Goal: Task Accomplishment & Management: Complete application form

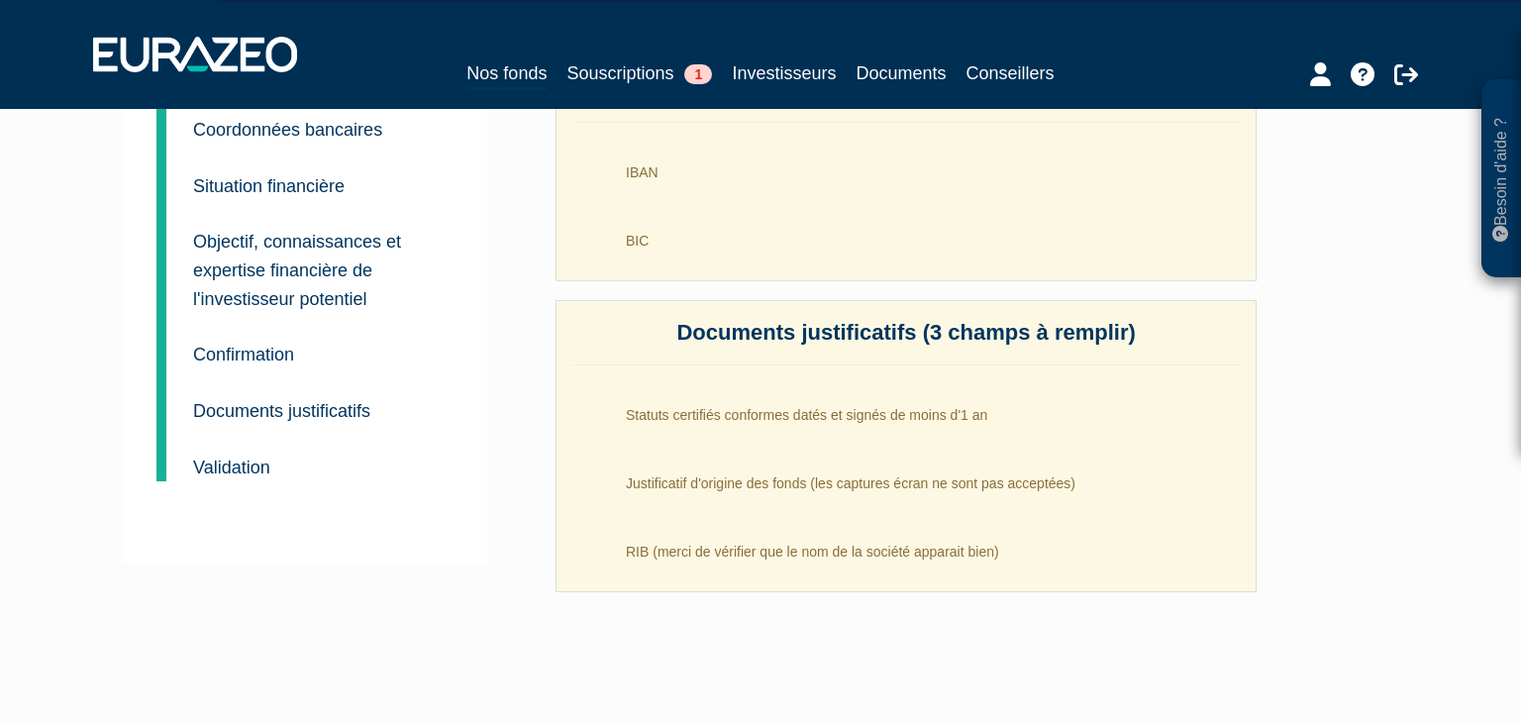
scroll to position [269, 0]
click at [326, 407] on small "Documents justificatifs" at bounding box center [281, 409] width 177 height 20
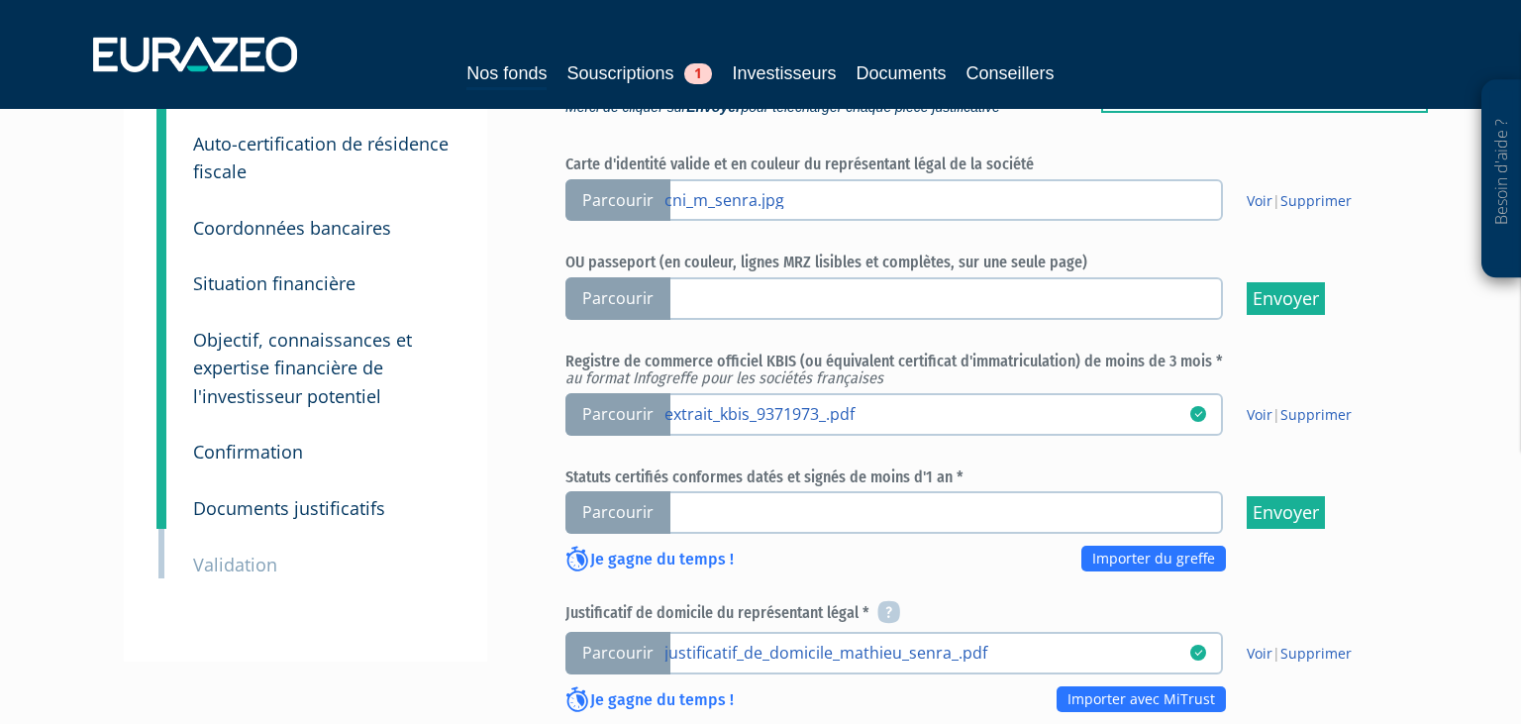
scroll to position [231, 0]
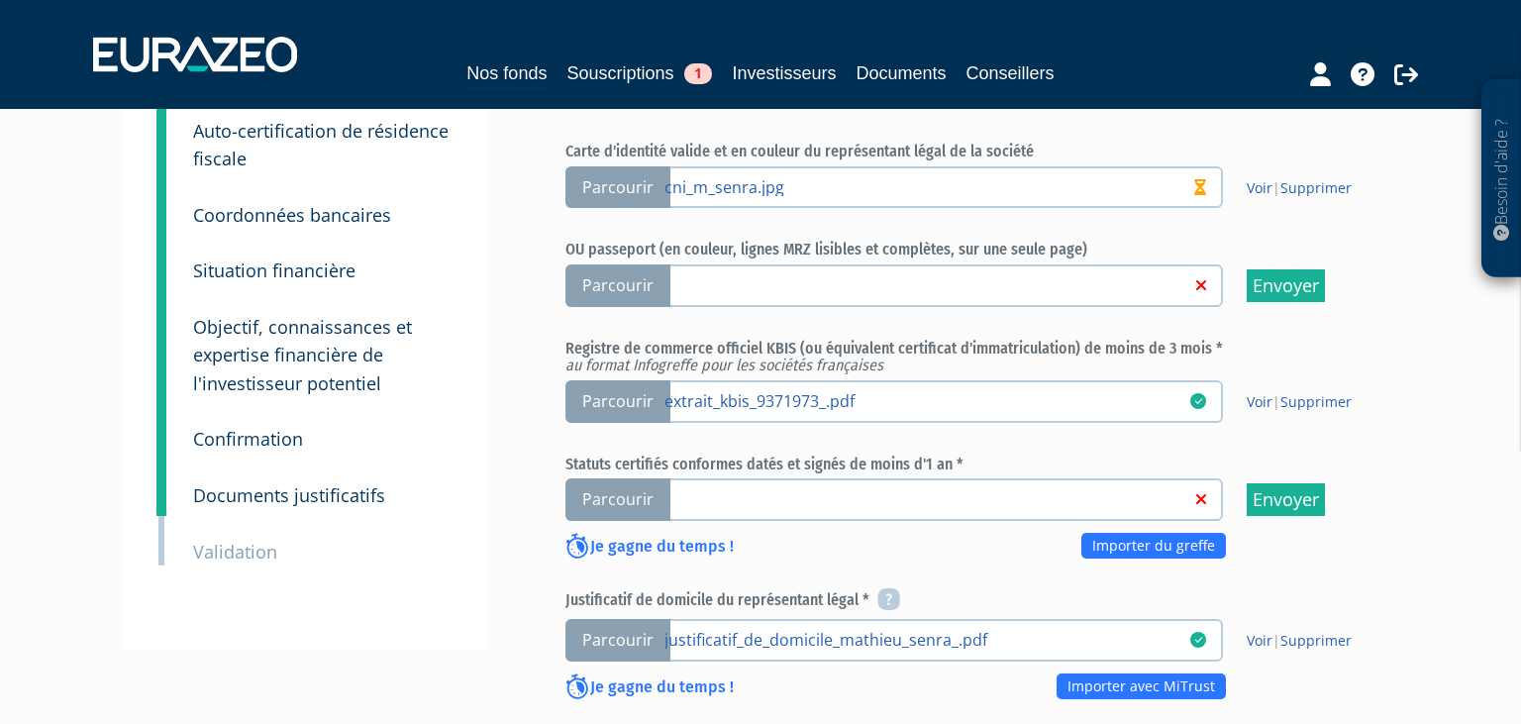
click at [631, 498] on span "Parcourir" at bounding box center [617, 499] width 105 height 43
click at [0, 0] on input "Parcourir" at bounding box center [0, 0] width 0 height 0
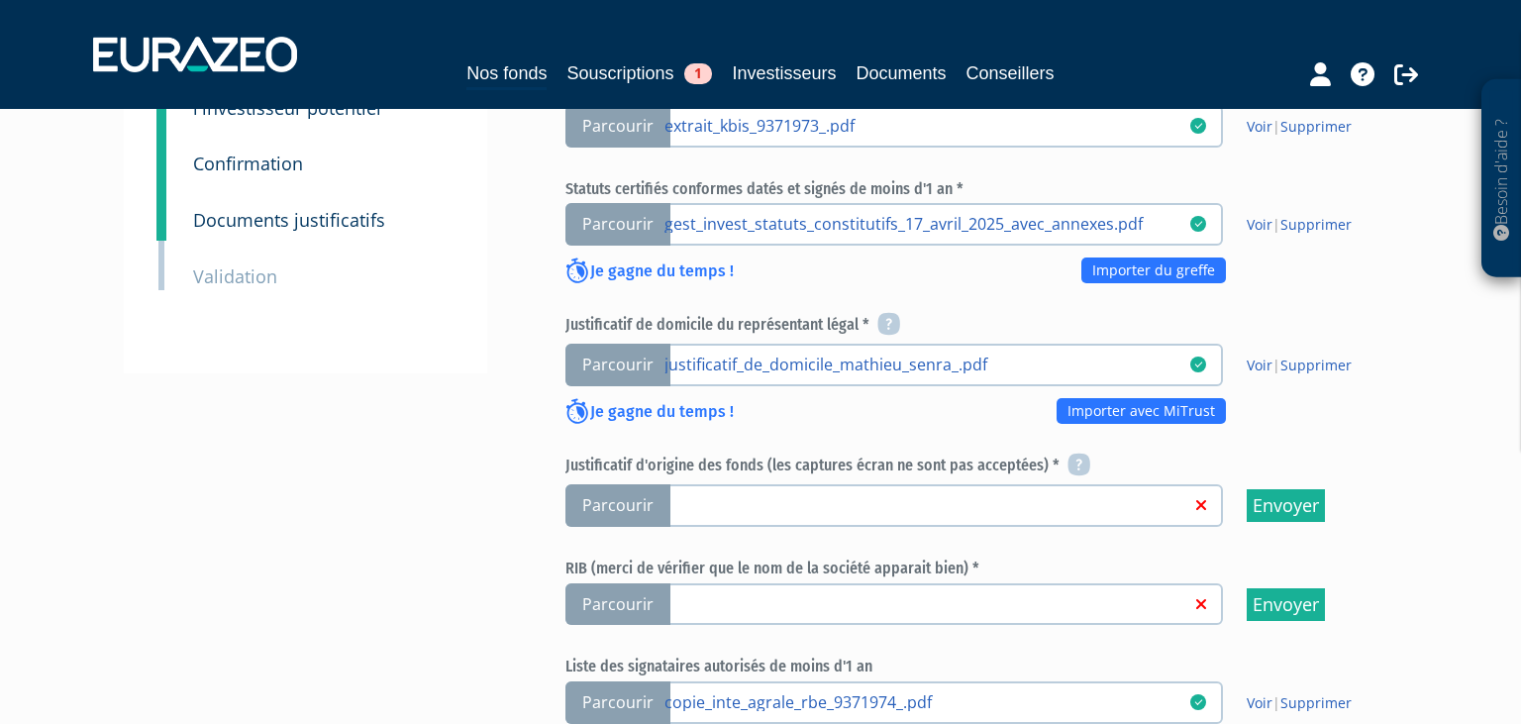
scroll to position [507, 0]
click at [612, 485] on span "Parcourir" at bounding box center [617, 504] width 105 height 43
click at [0, 0] on input "Parcourir" at bounding box center [0, 0] width 0 height 0
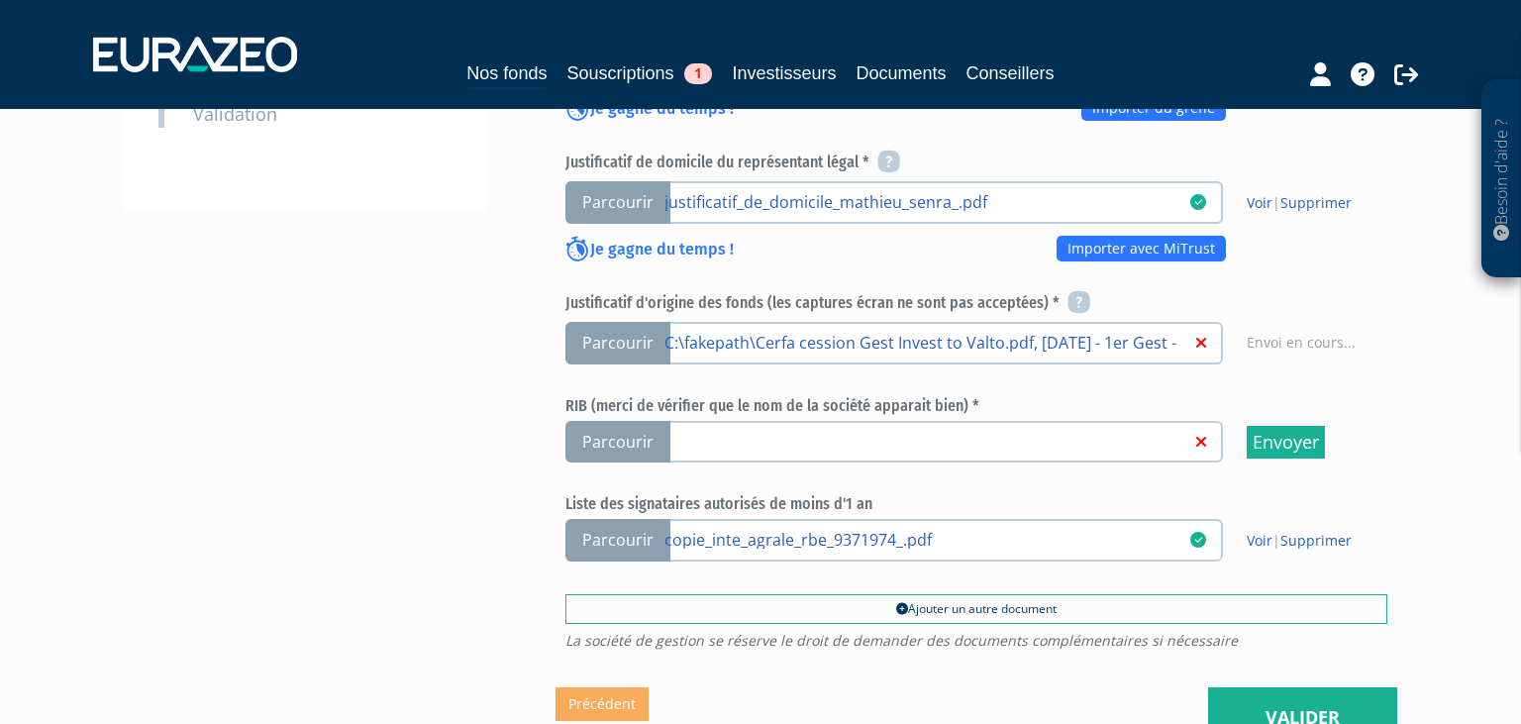
scroll to position [680, 0]
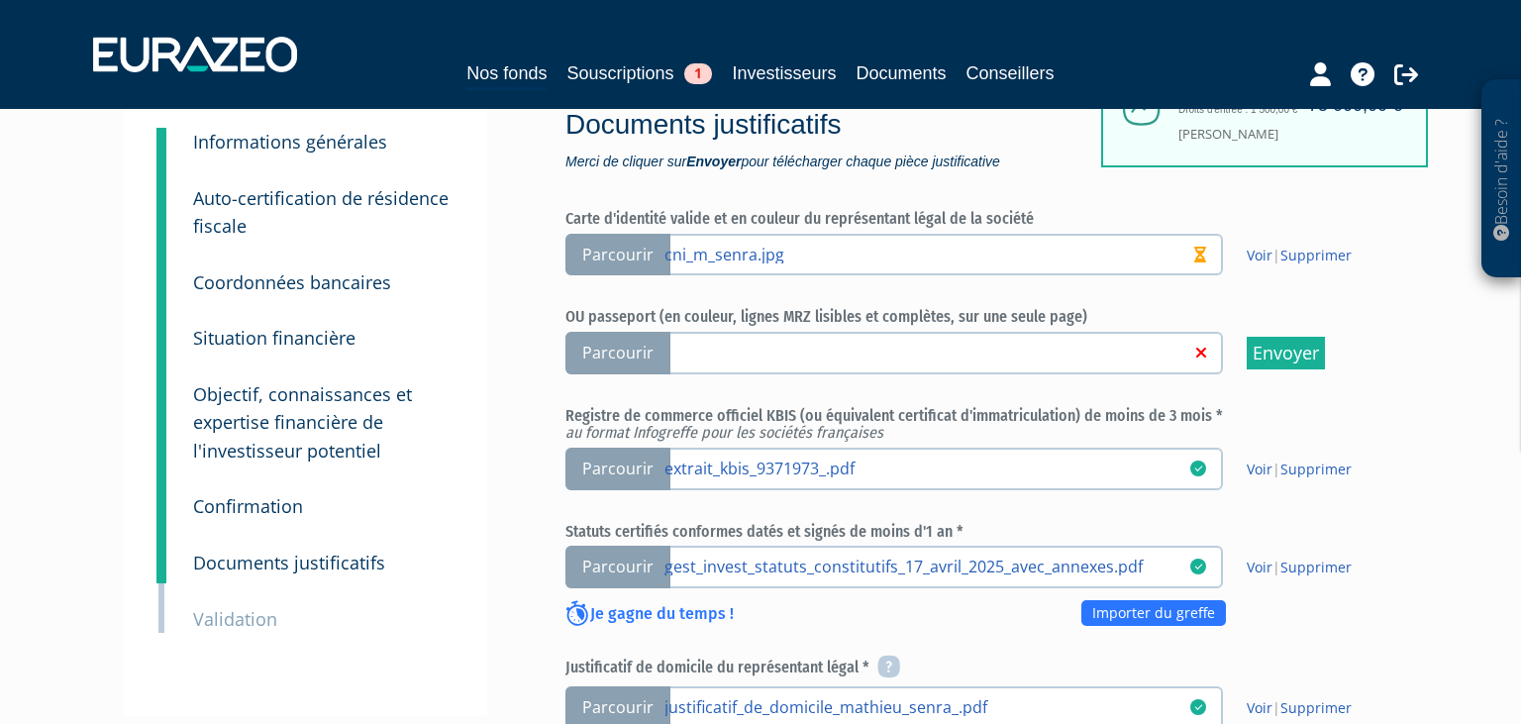
scroll to position [169, 0]
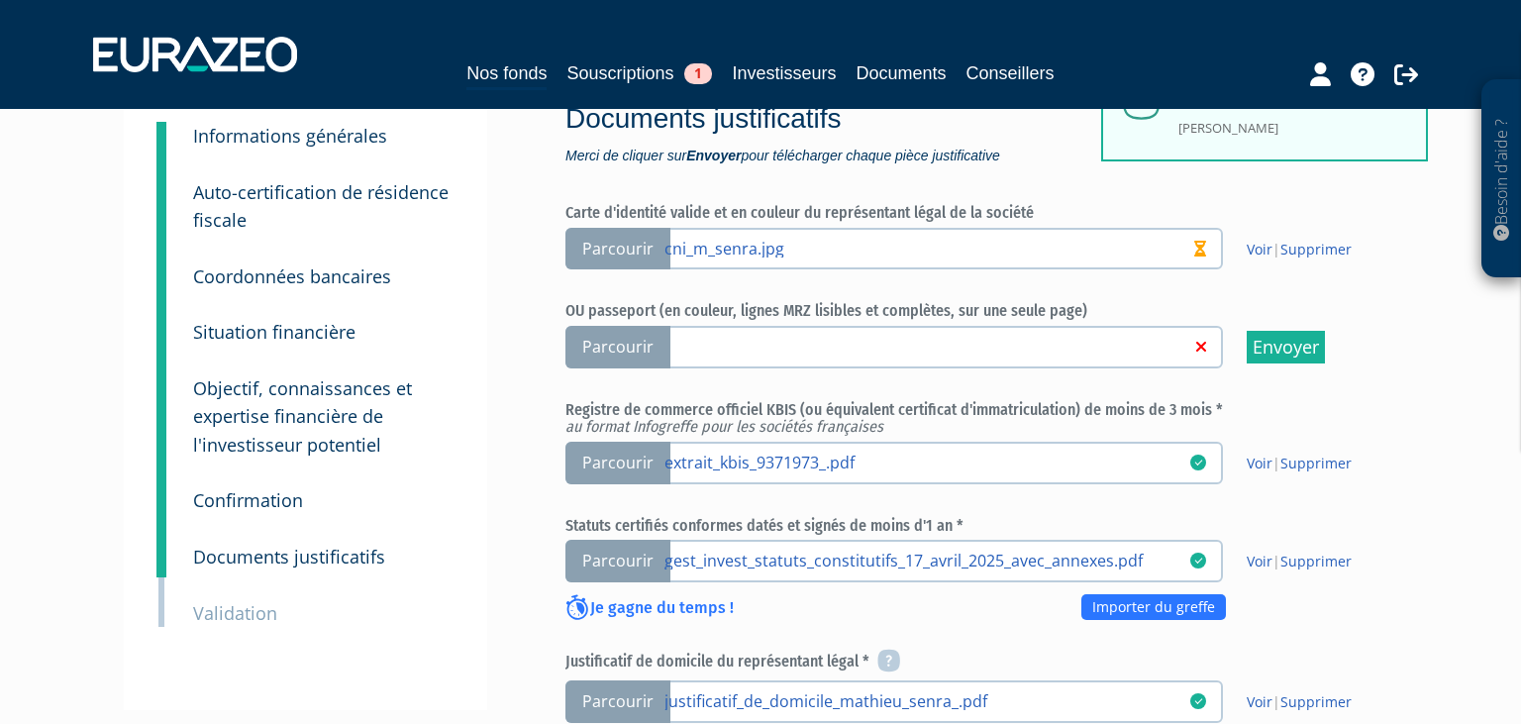
click at [262, 619] on small "Validation" at bounding box center [235, 613] width 84 height 24
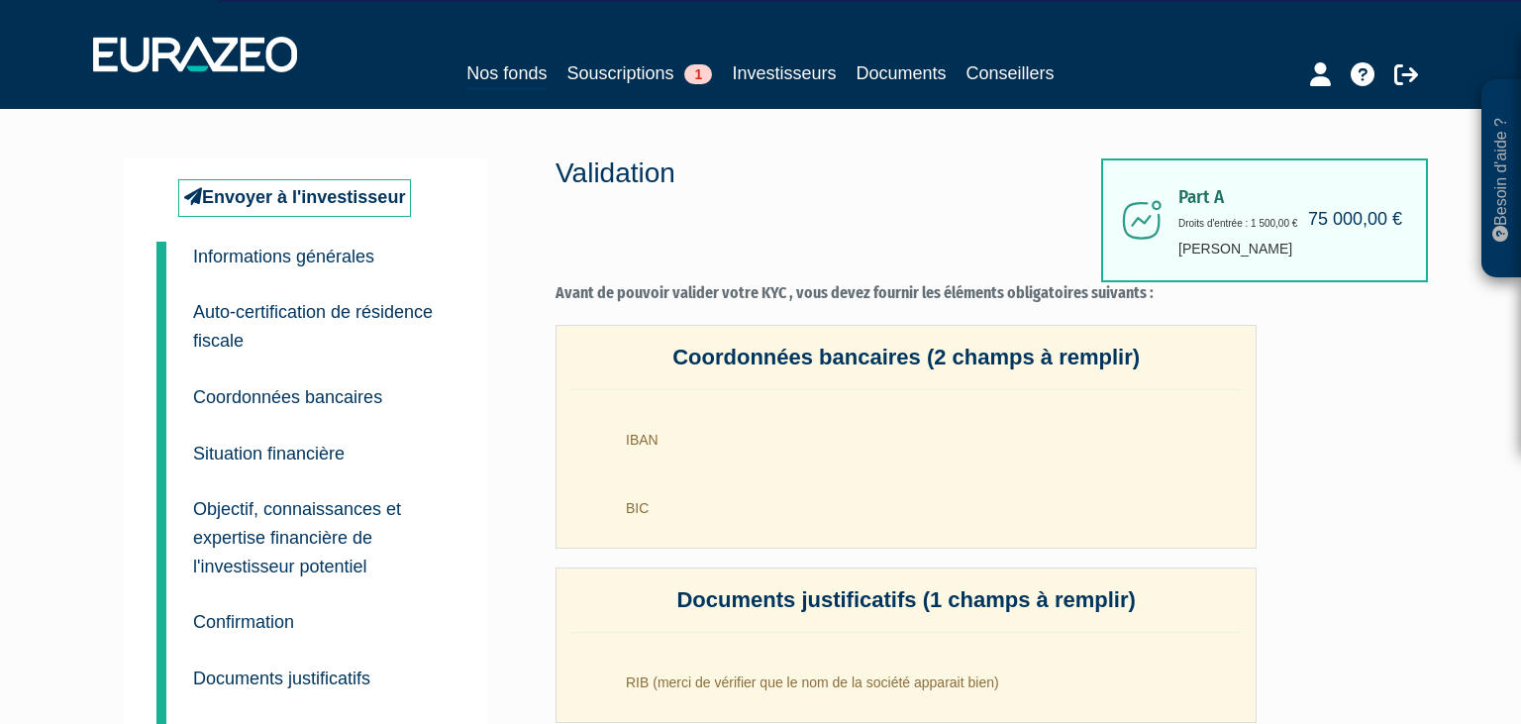
click at [272, 514] on small "Objectif, connaissances et expertise financière de l'investisseur potentiel" at bounding box center [297, 537] width 208 height 76
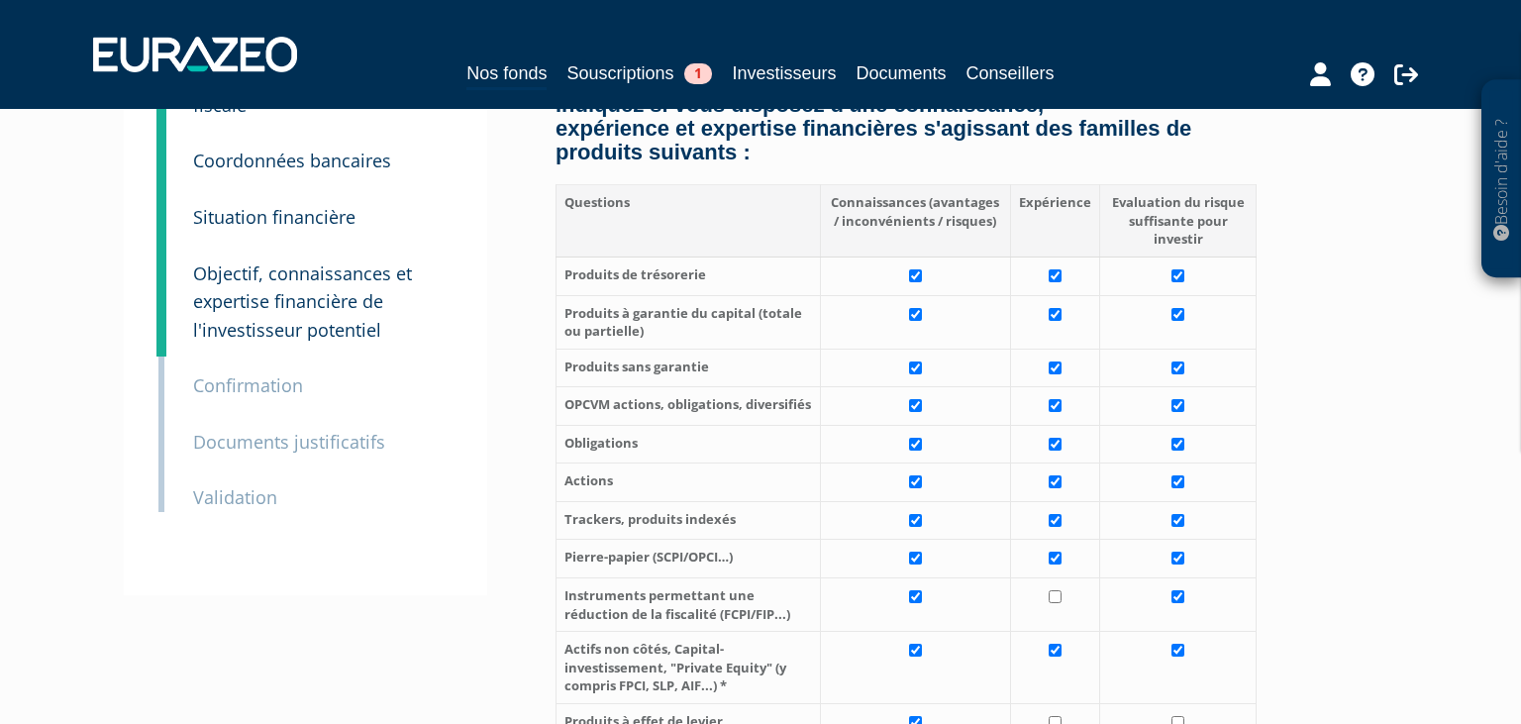
scroll to position [234, 0]
click at [1062, 559] on input "checkbox" at bounding box center [1055, 559] width 13 height 13
checkbox input "false"
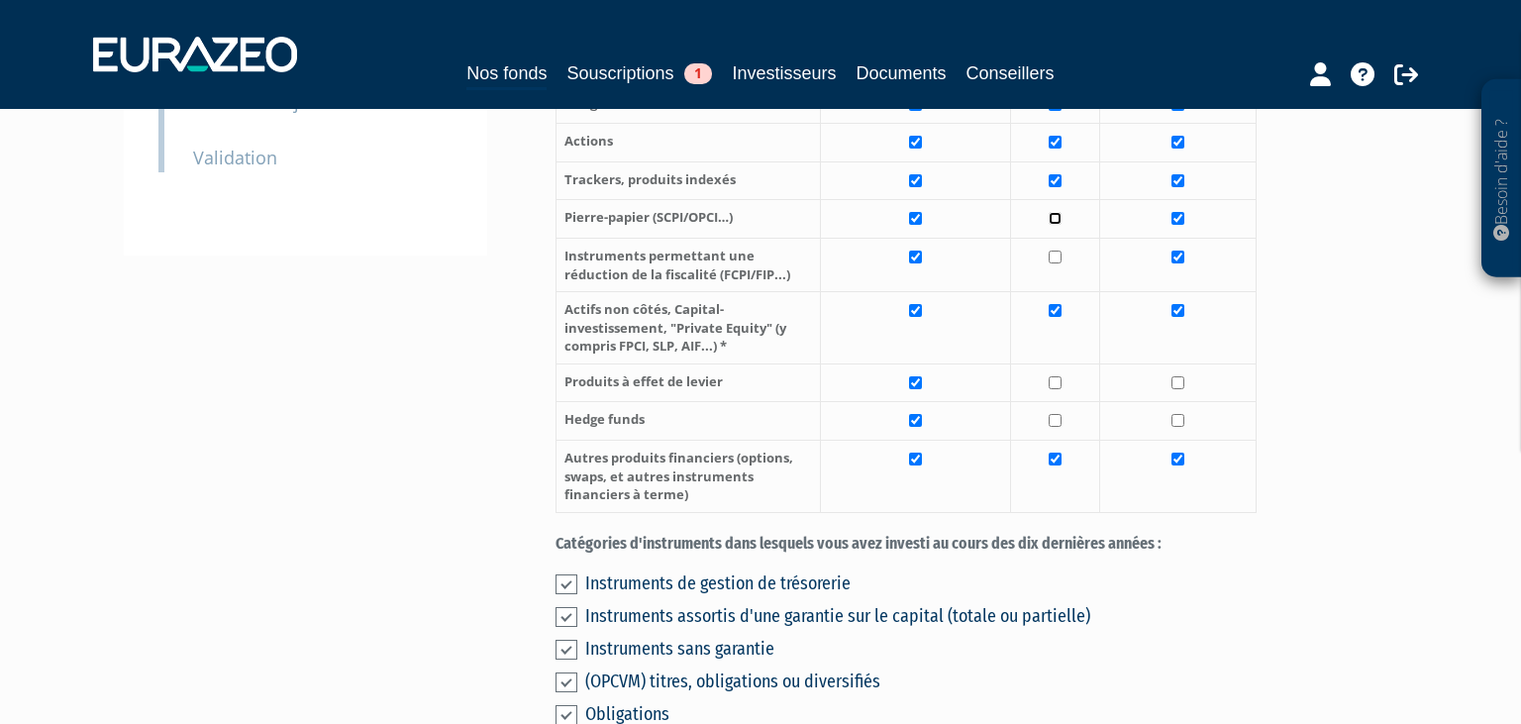
scroll to position [573, 0]
click at [1175, 385] on input "checkbox" at bounding box center [1178, 383] width 13 height 13
checkbox input "true"
click at [1052, 386] on input "checkbox" at bounding box center [1055, 383] width 13 height 13
checkbox input "true"
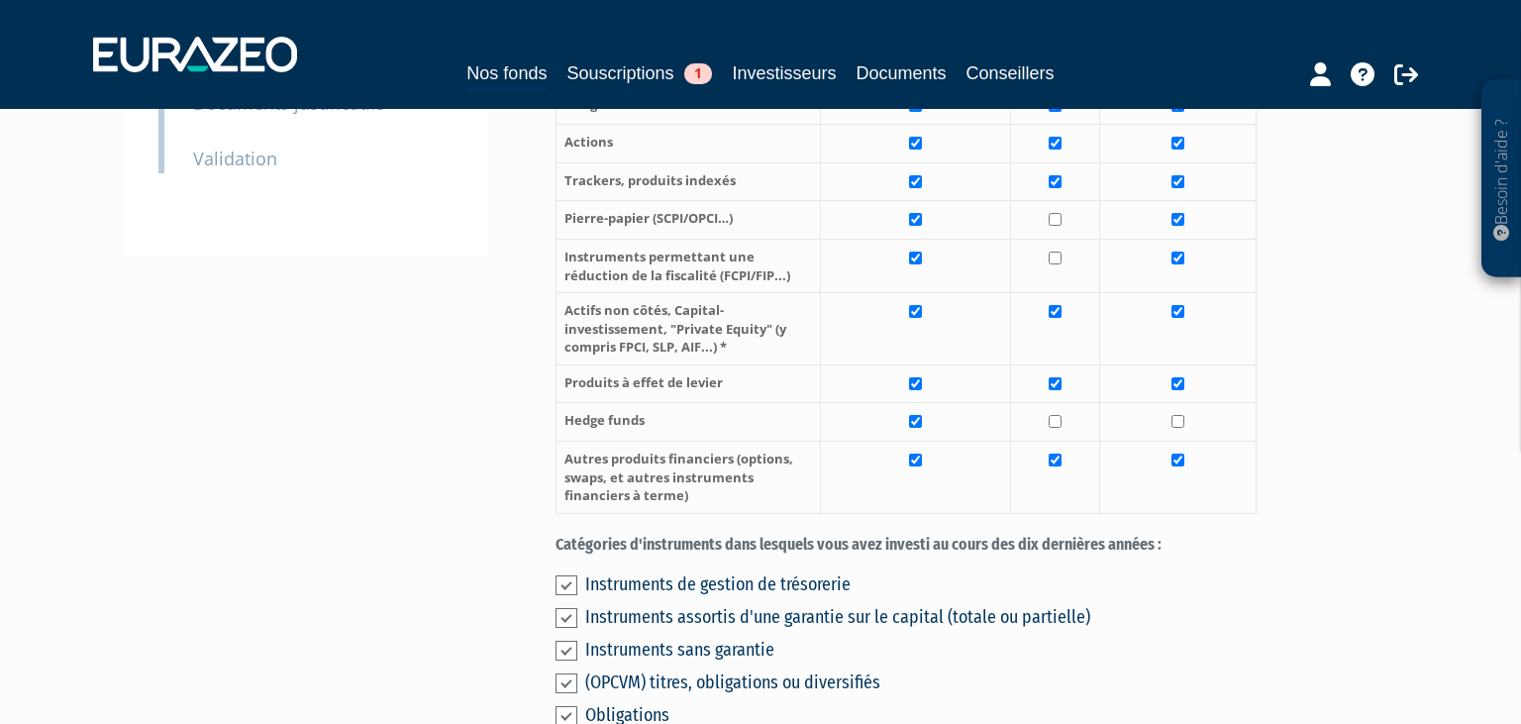
click at [1064, 460] on td at bounding box center [1054, 477] width 89 height 72
checkbox input "false"
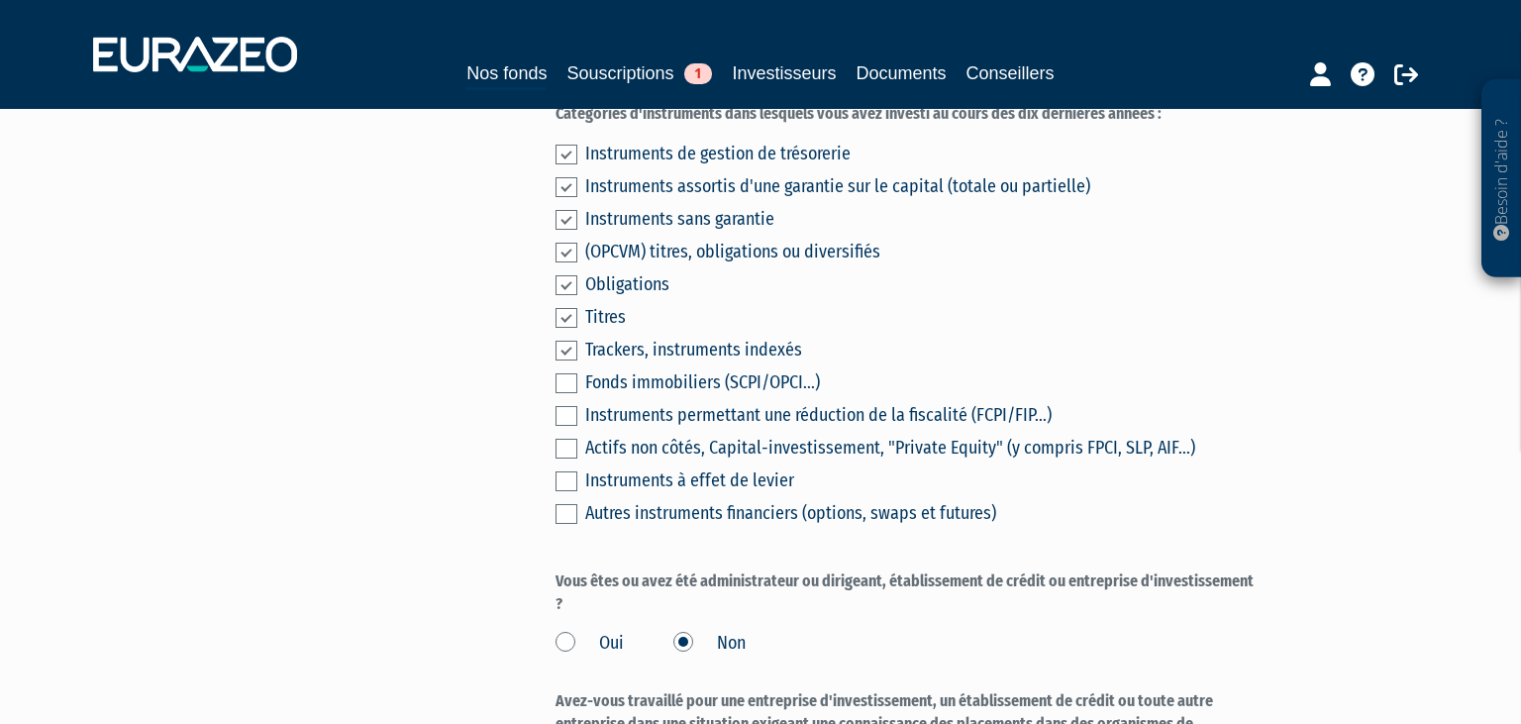
scroll to position [1011, 0]
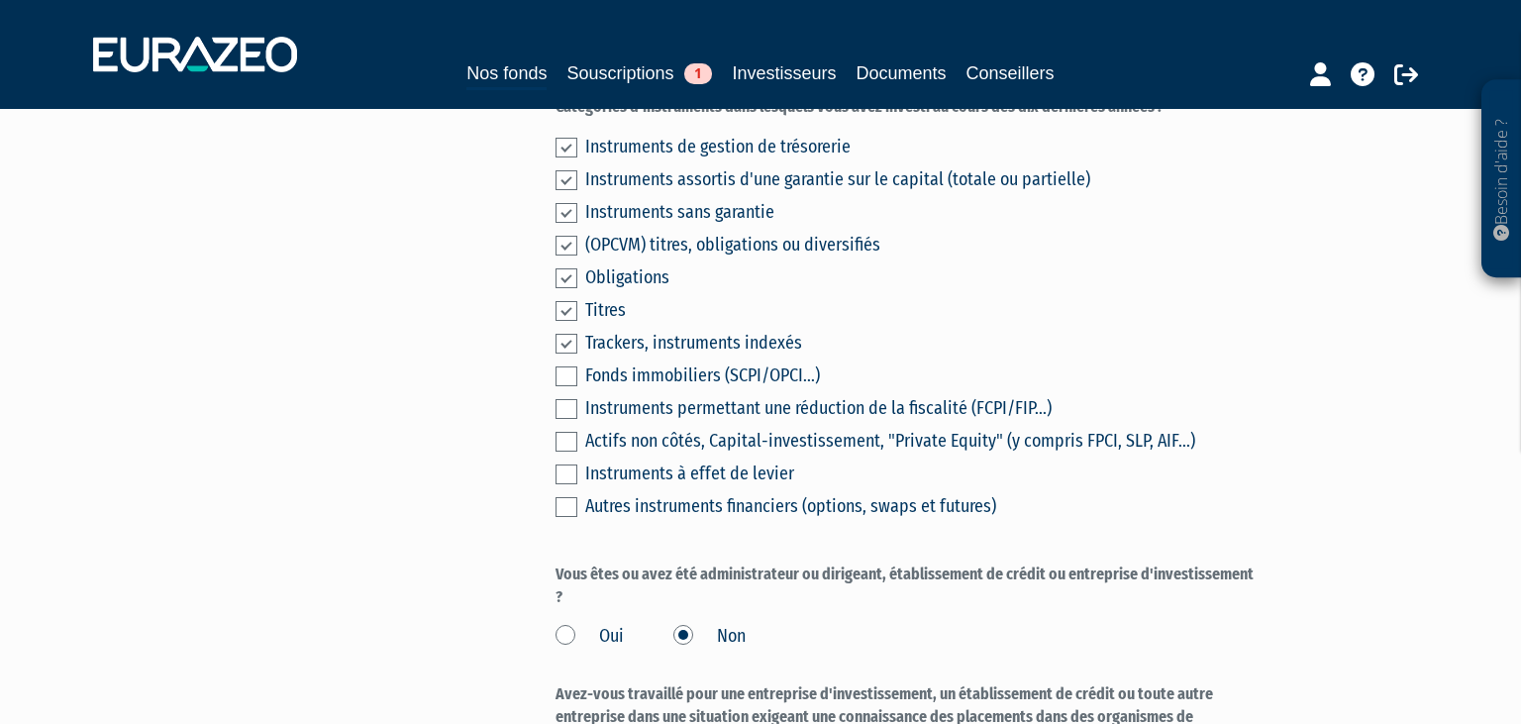
click at [564, 442] on label at bounding box center [567, 442] width 22 height 20
click at [0, 0] on input "checkbox" at bounding box center [0, 0] width 0 height 0
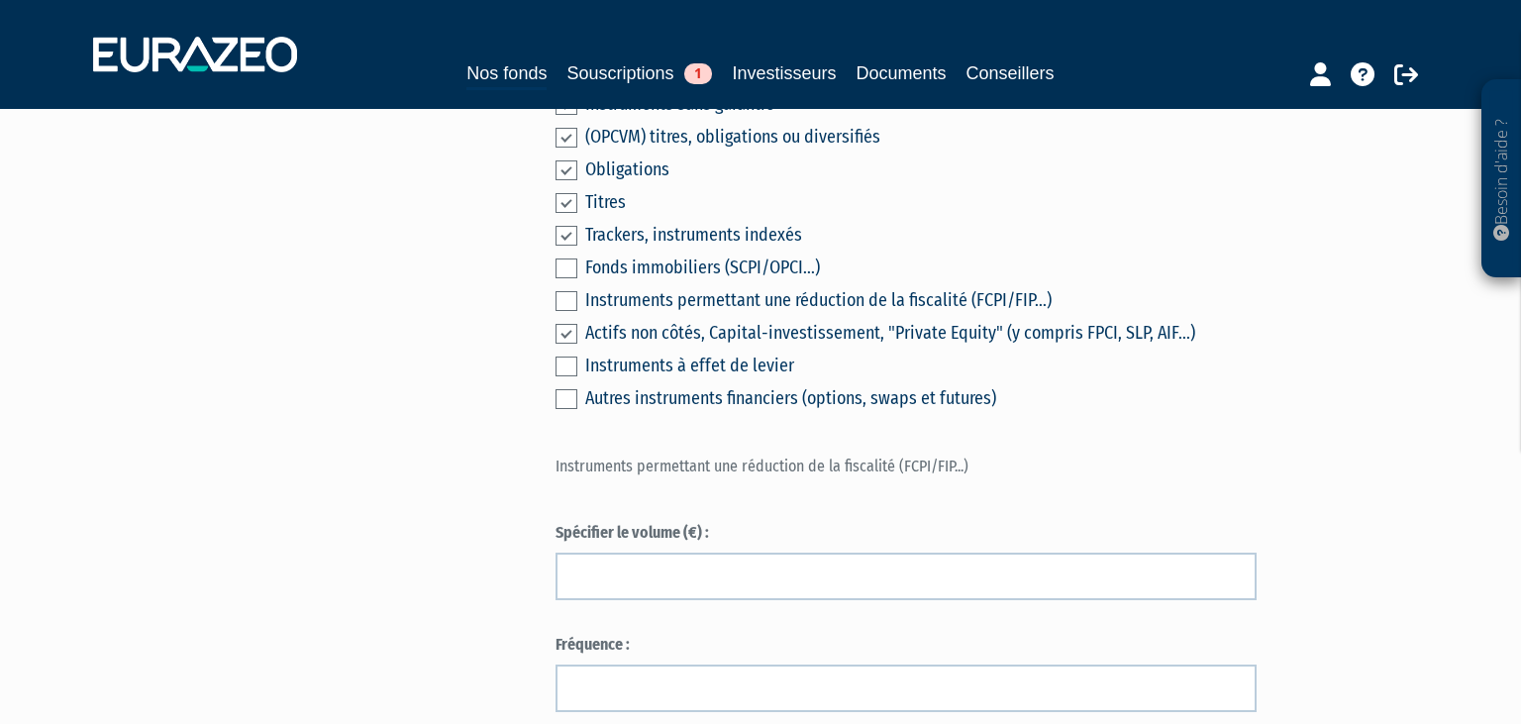
scroll to position [1117, 0]
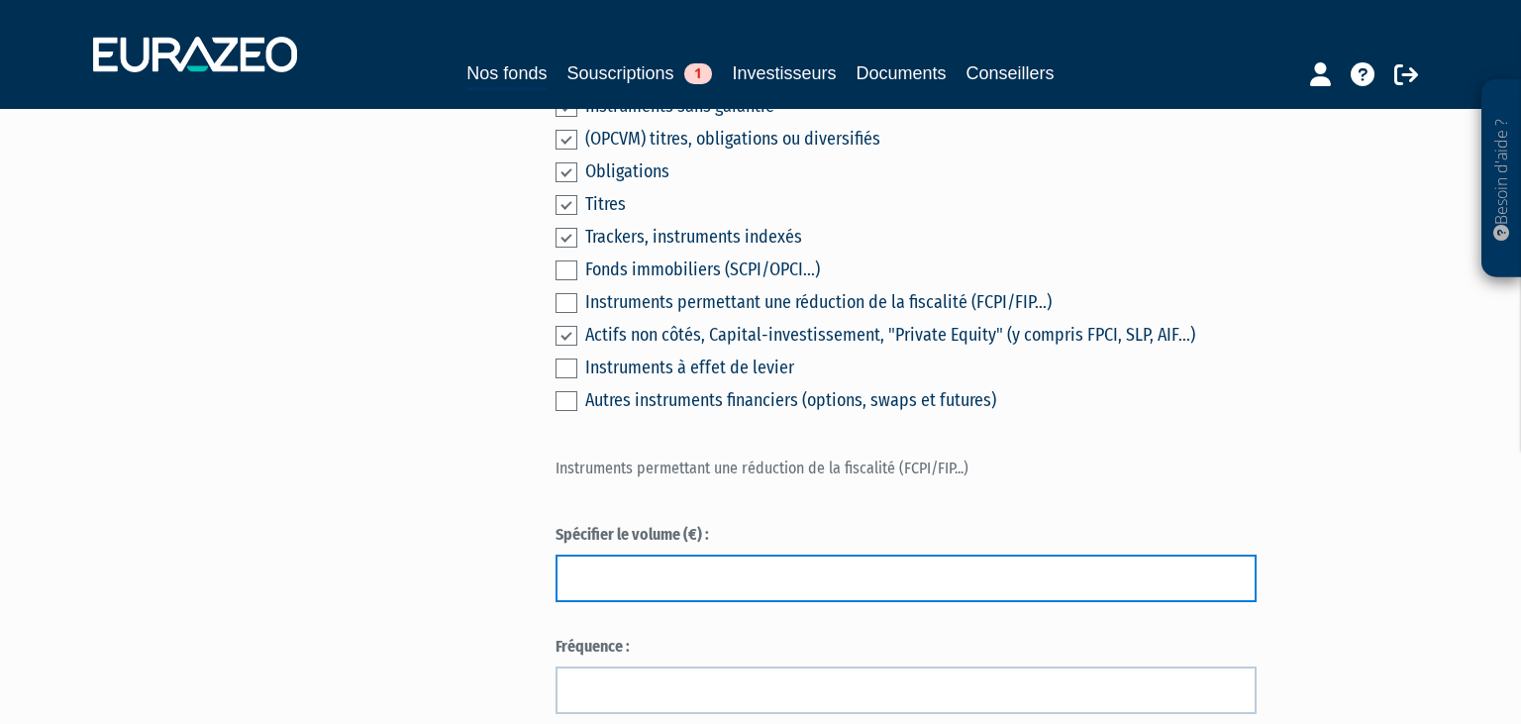
click at [659, 560] on input "text" at bounding box center [906, 579] width 701 height 48
type input "1"
type input "2"
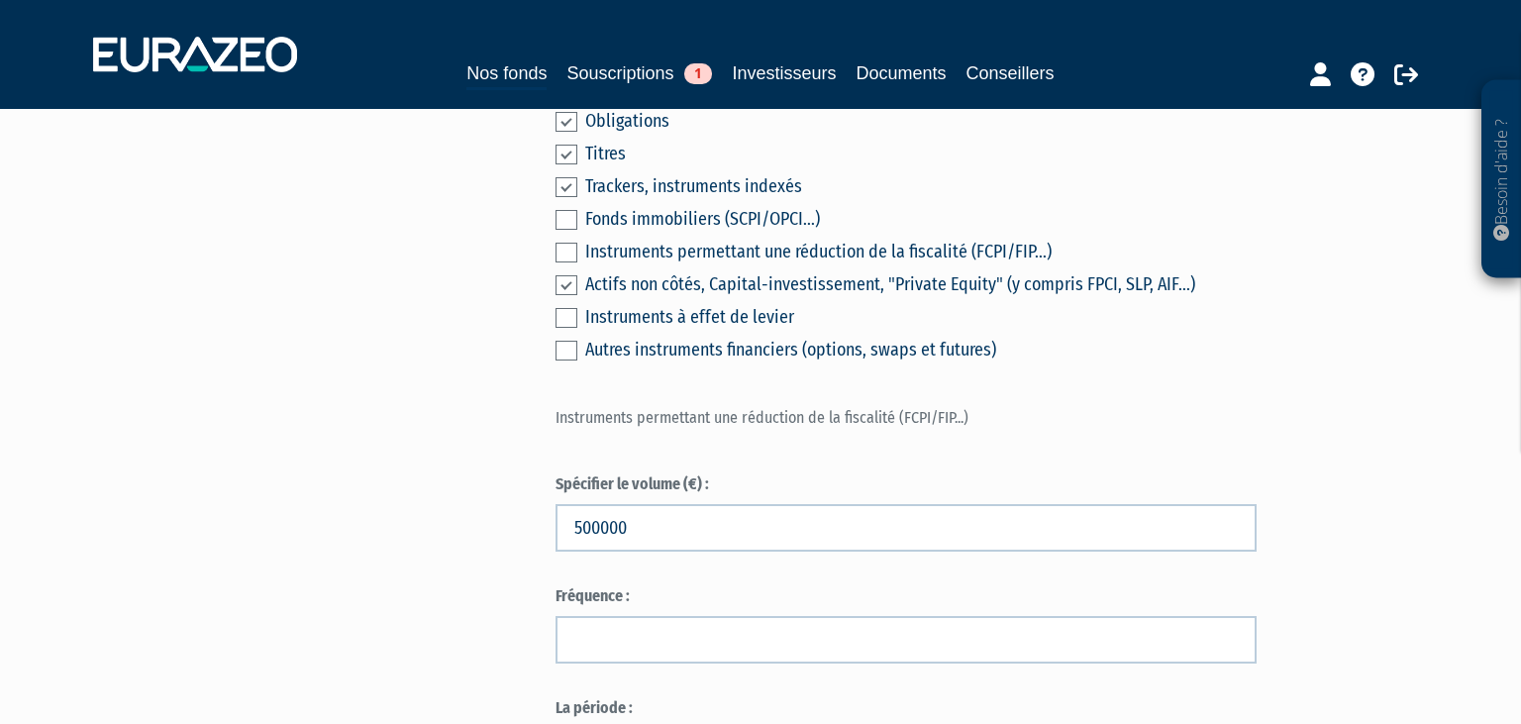
scroll to position [1183, 0]
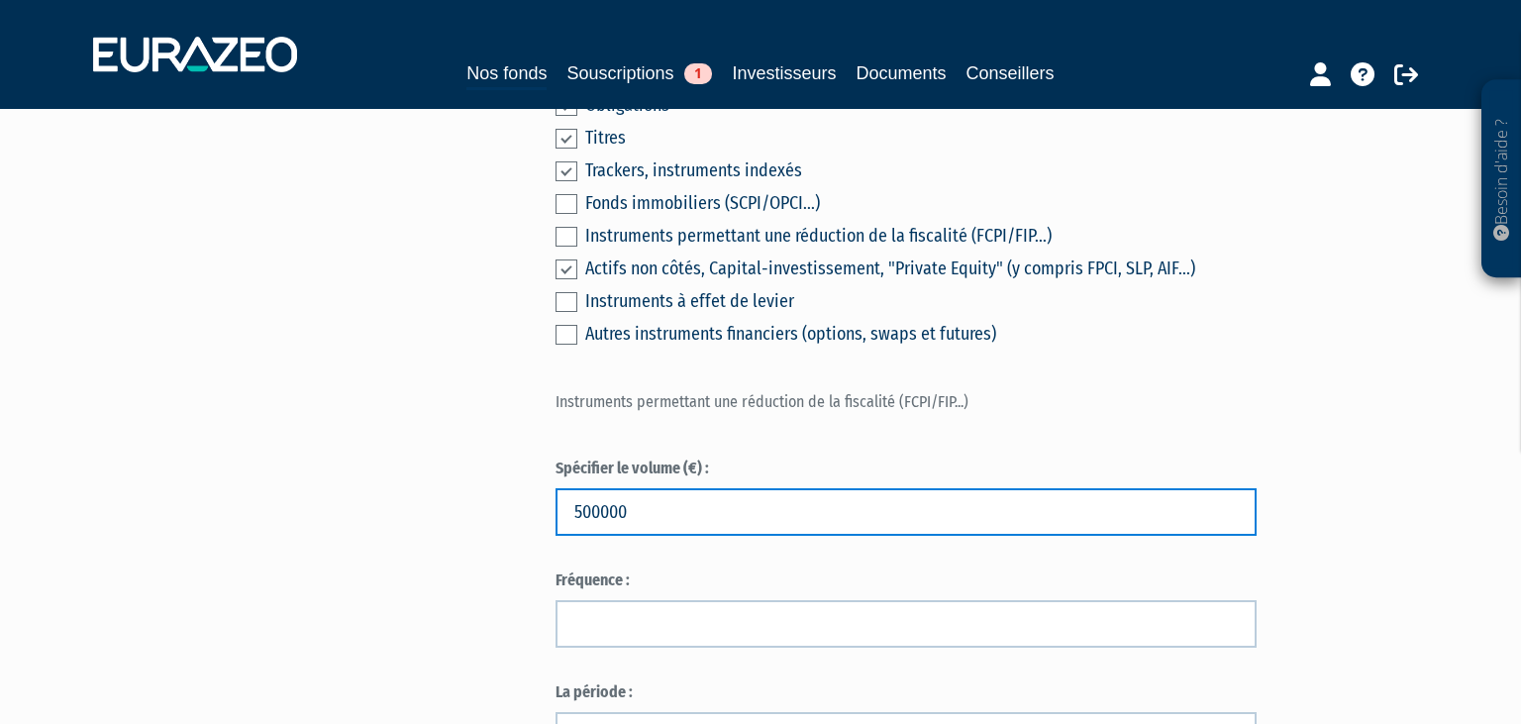
drag, startPoint x: 641, startPoint y: 504, endPoint x: 331, endPoint y: 475, distance: 311.3
click at [556, 488] on input "500000" at bounding box center [906, 512] width 701 height 48
type input "1000000"
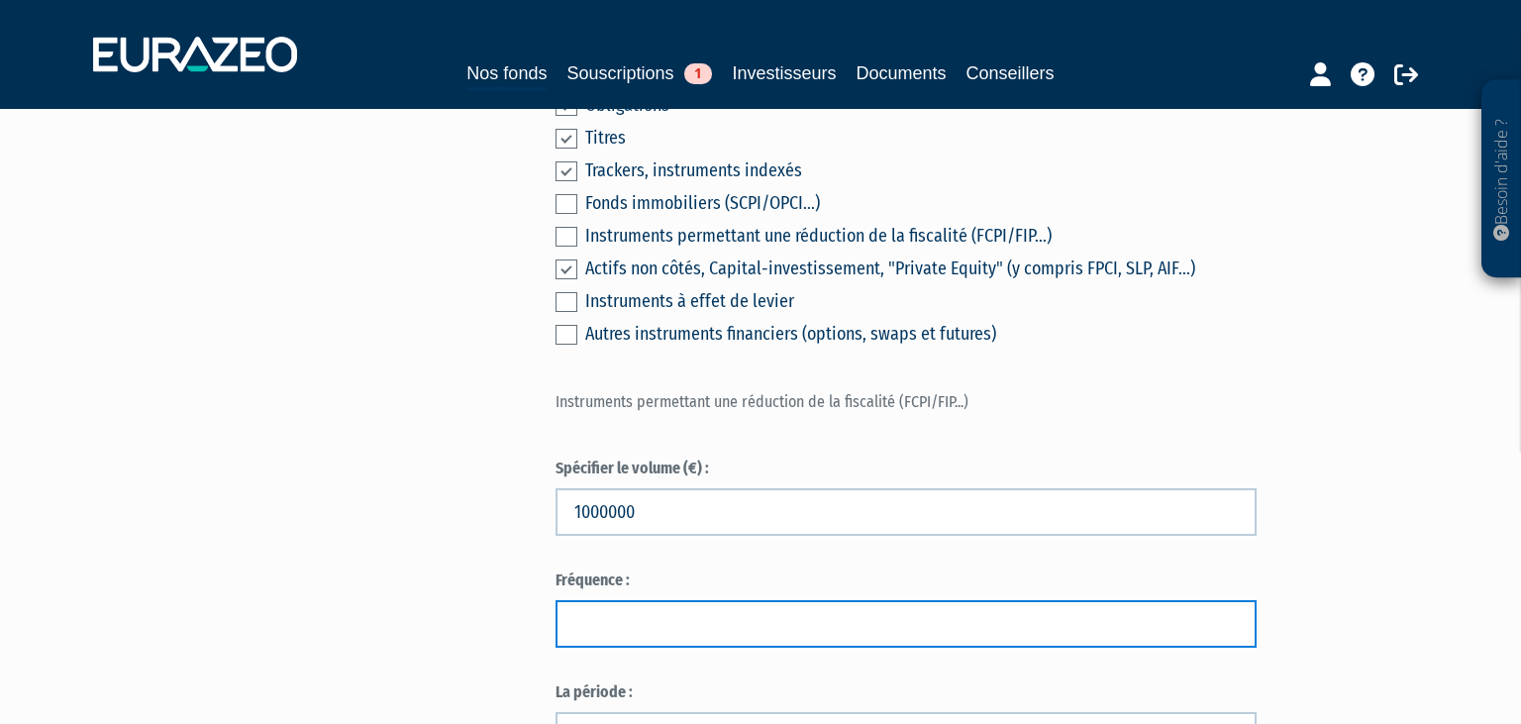
click at [637, 633] on input "text" at bounding box center [906, 624] width 701 height 48
type input "40 fois par an"
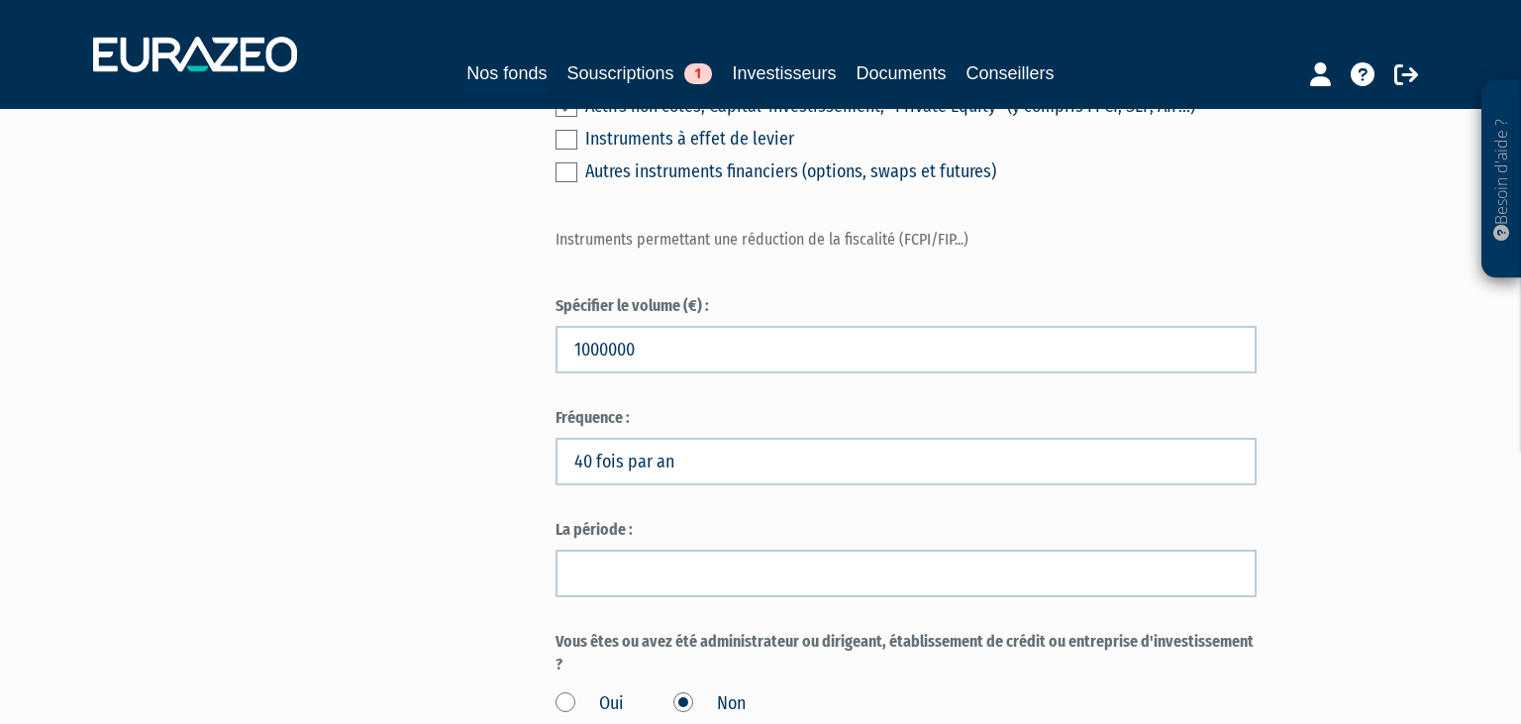
scroll to position [1375, 0]
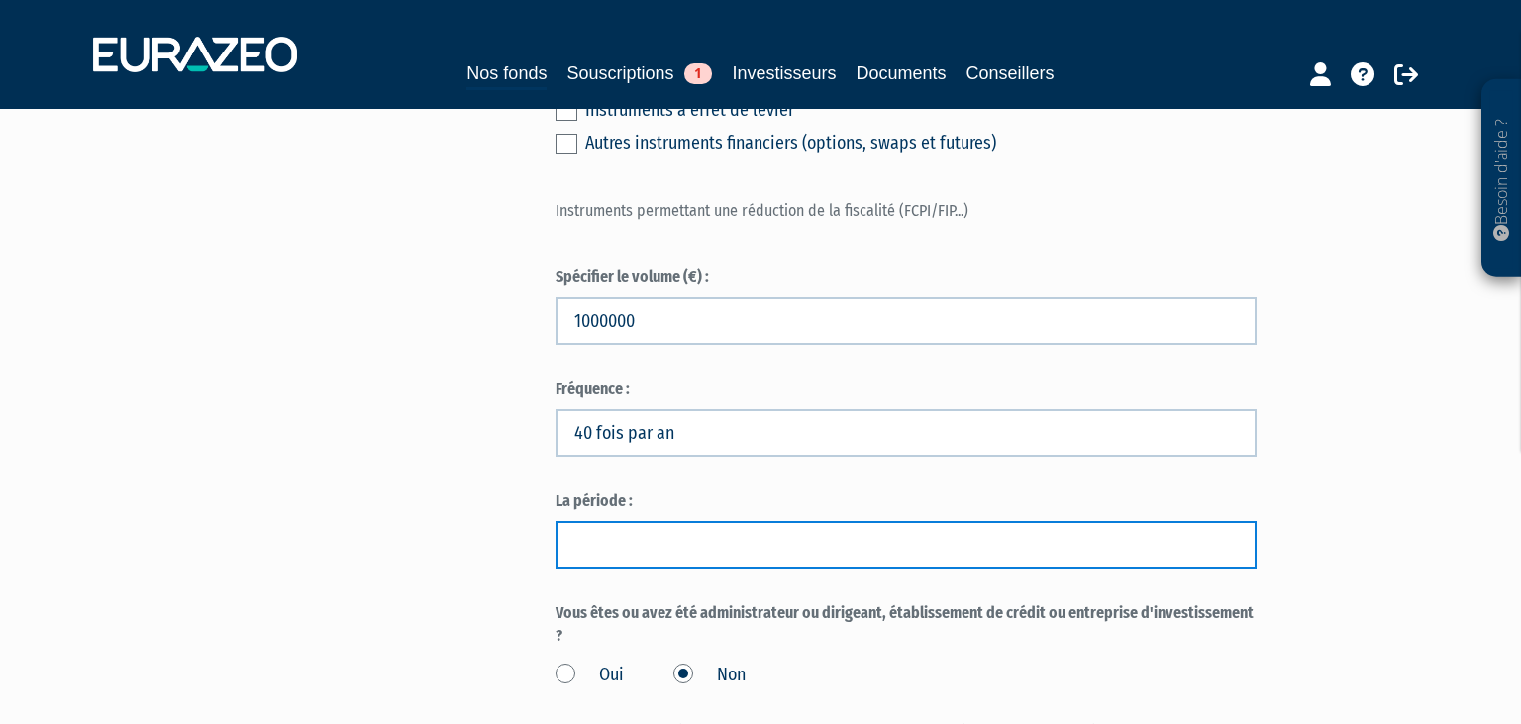
click at [654, 555] on input "text" at bounding box center [906, 545] width 701 height 48
type input "12 mois"
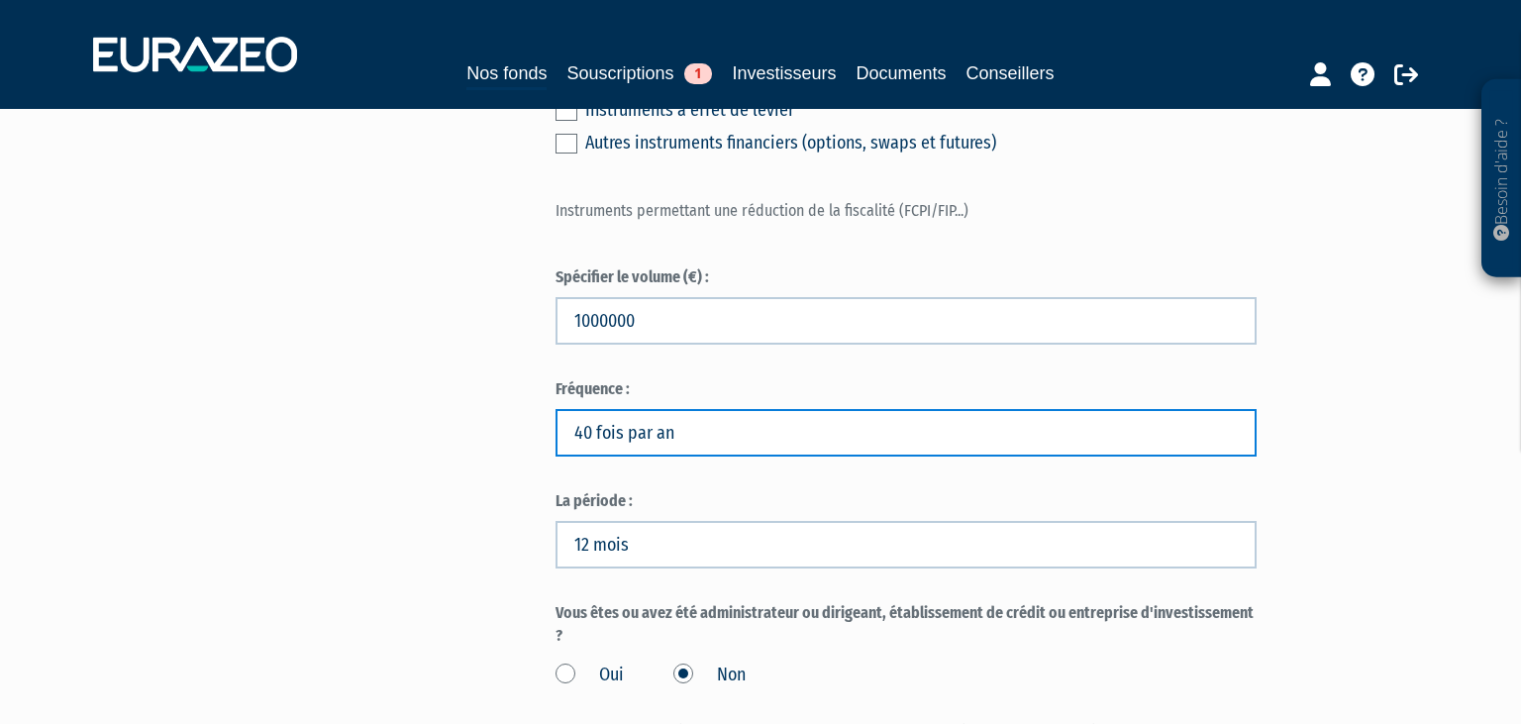
click at [695, 426] on input "40 fois par an" at bounding box center [906, 433] width 701 height 48
drag, startPoint x: 695, startPoint y: 426, endPoint x: 592, endPoint y: 424, distance: 103.0
click at [592, 424] on input "40 fois par an" at bounding box center [906, 433] width 701 height 48
type input "40"
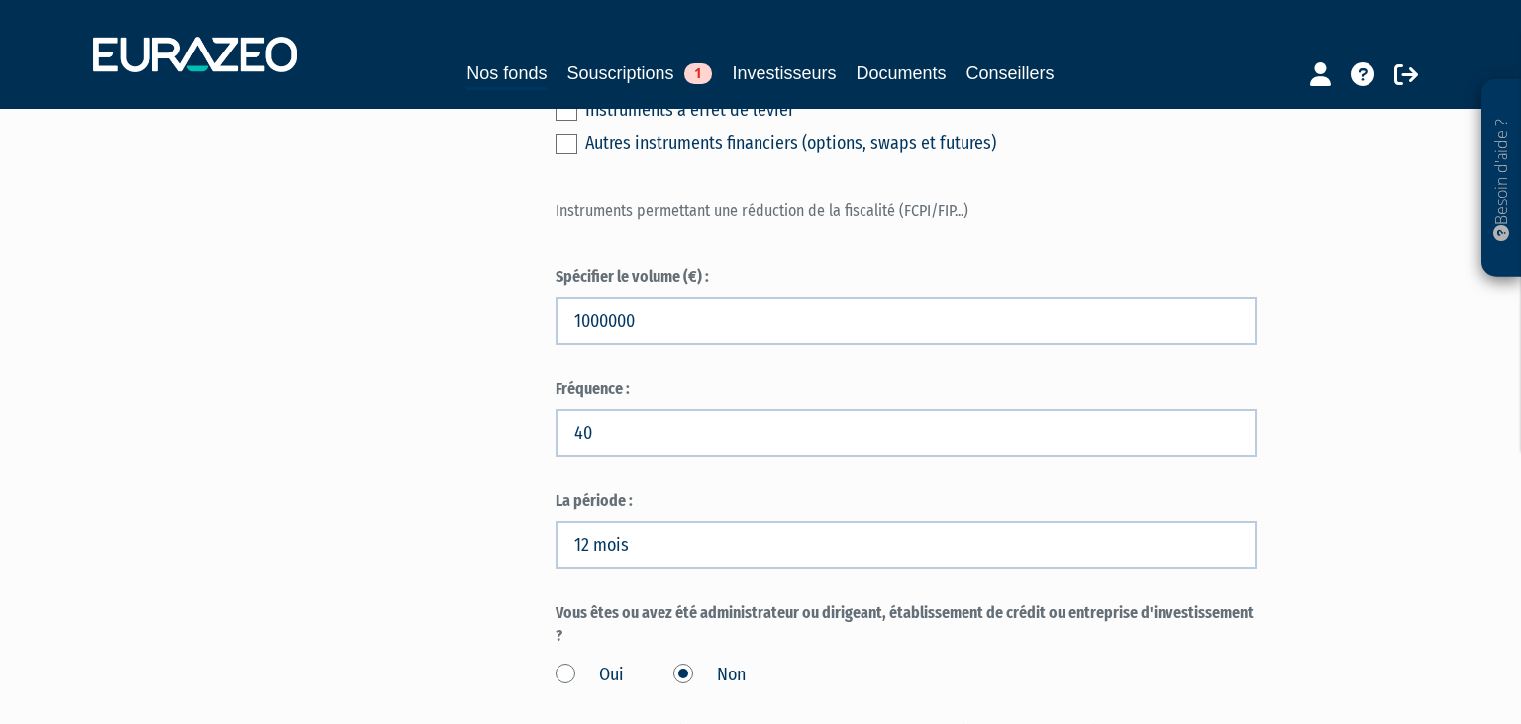
click at [377, 523] on div "Envoyer à l'investisseur 1 Informations générales 2 Auto-certification de résid…" at bounding box center [761, 675] width 1244 height 3783
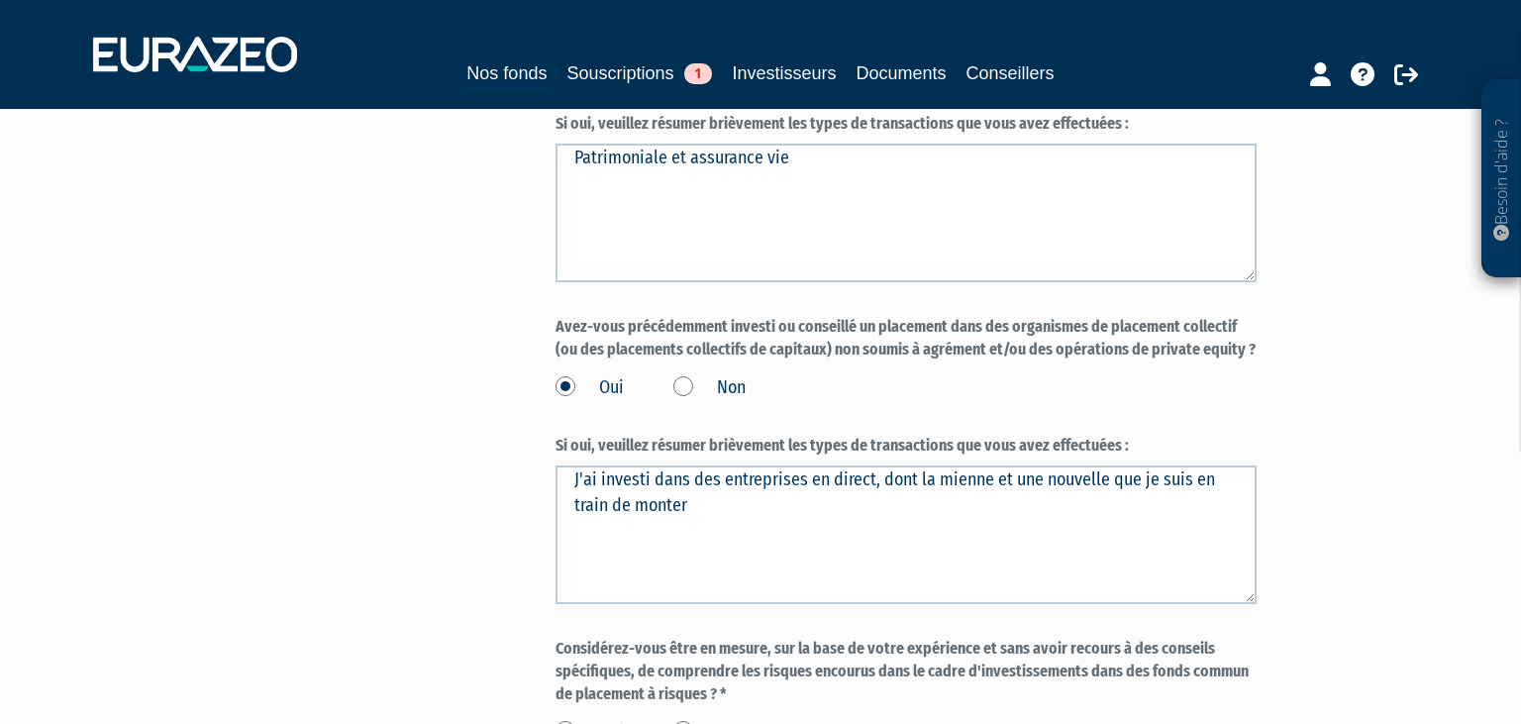
scroll to position [2251, 0]
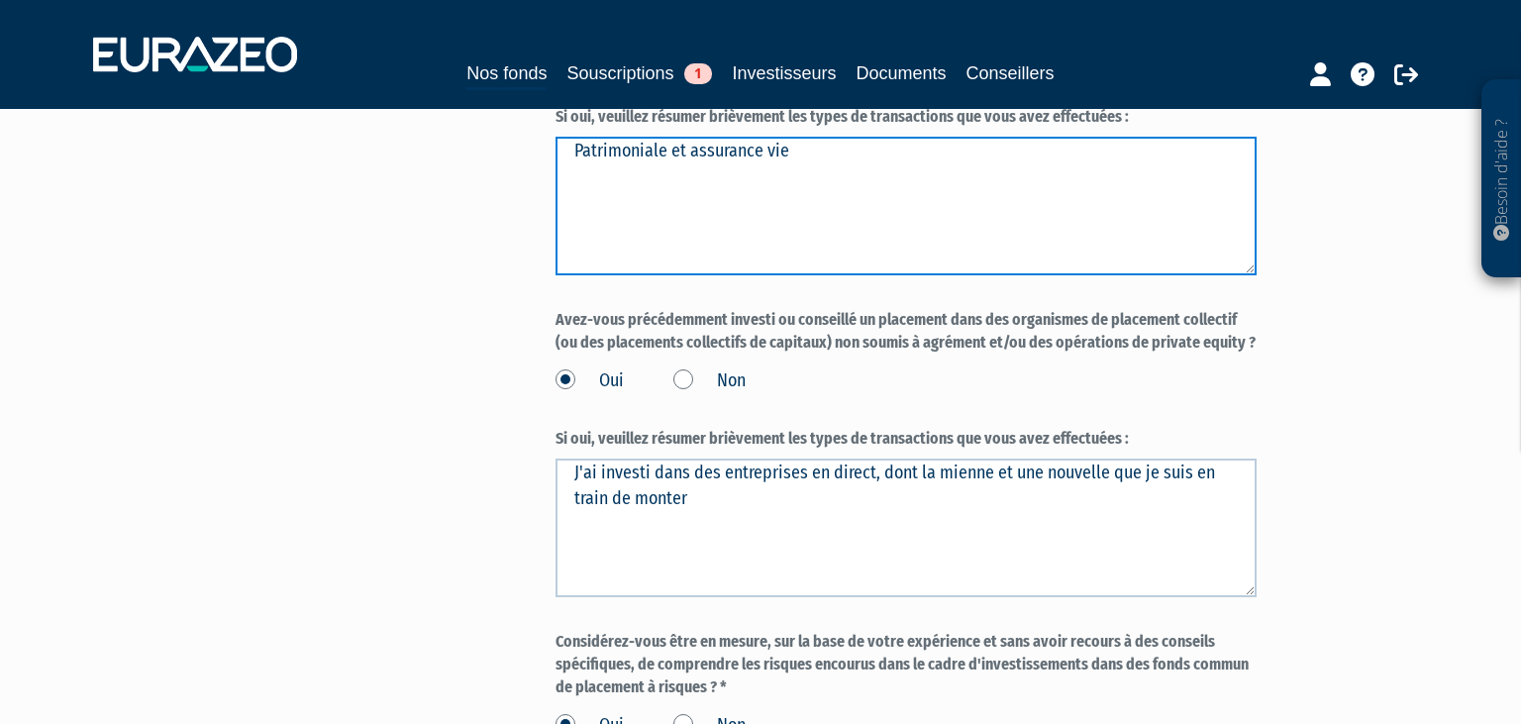
click at [809, 150] on textarea "Patrimoniale et assurance vie" at bounding box center [906, 206] width 701 height 139
type textarea "Patrimoniale et assurance vie Mes entreprises"
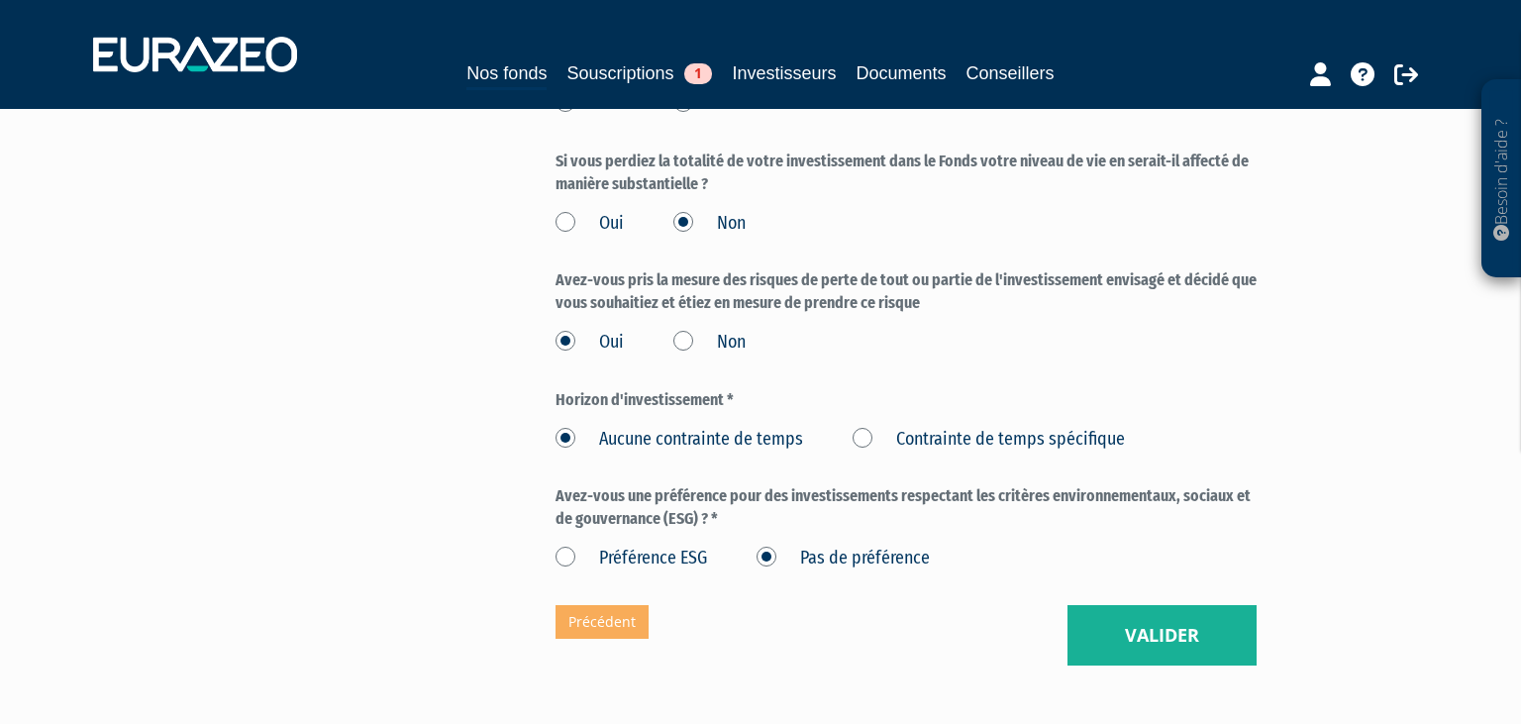
scroll to position [3407, 0]
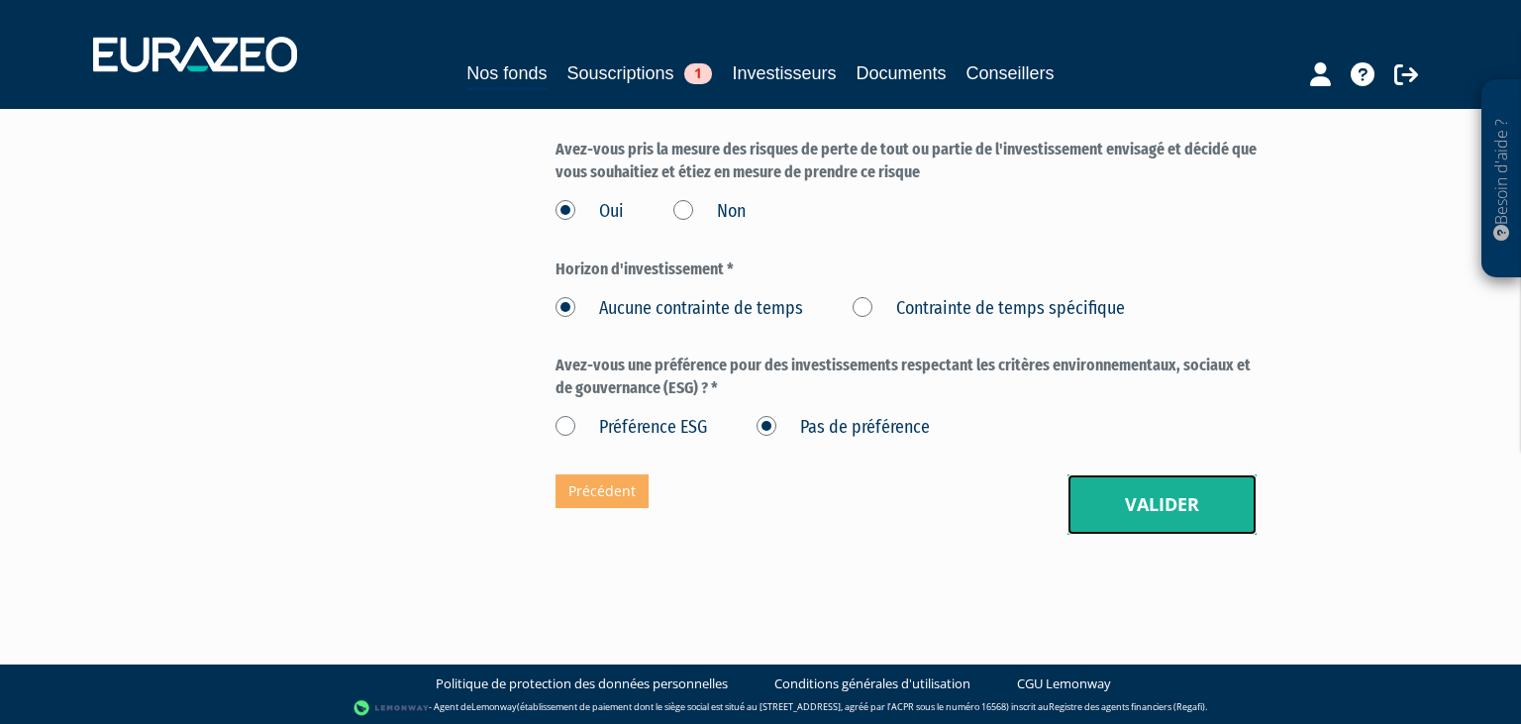
click at [1196, 491] on button "Valider" at bounding box center [1162, 504] width 189 height 61
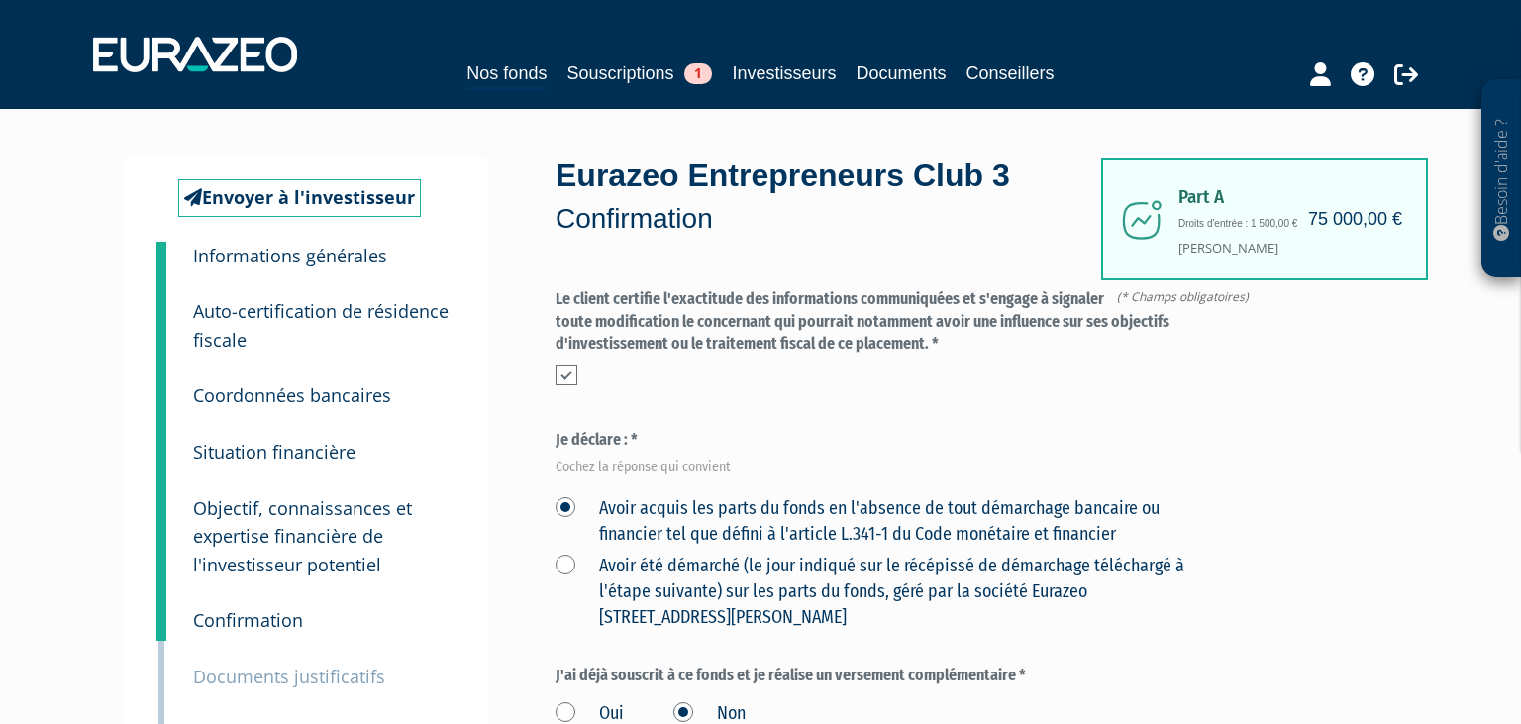
click at [283, 672] on small "Documents justificatifs" at bounding box center [289, 677] width 192 height 24
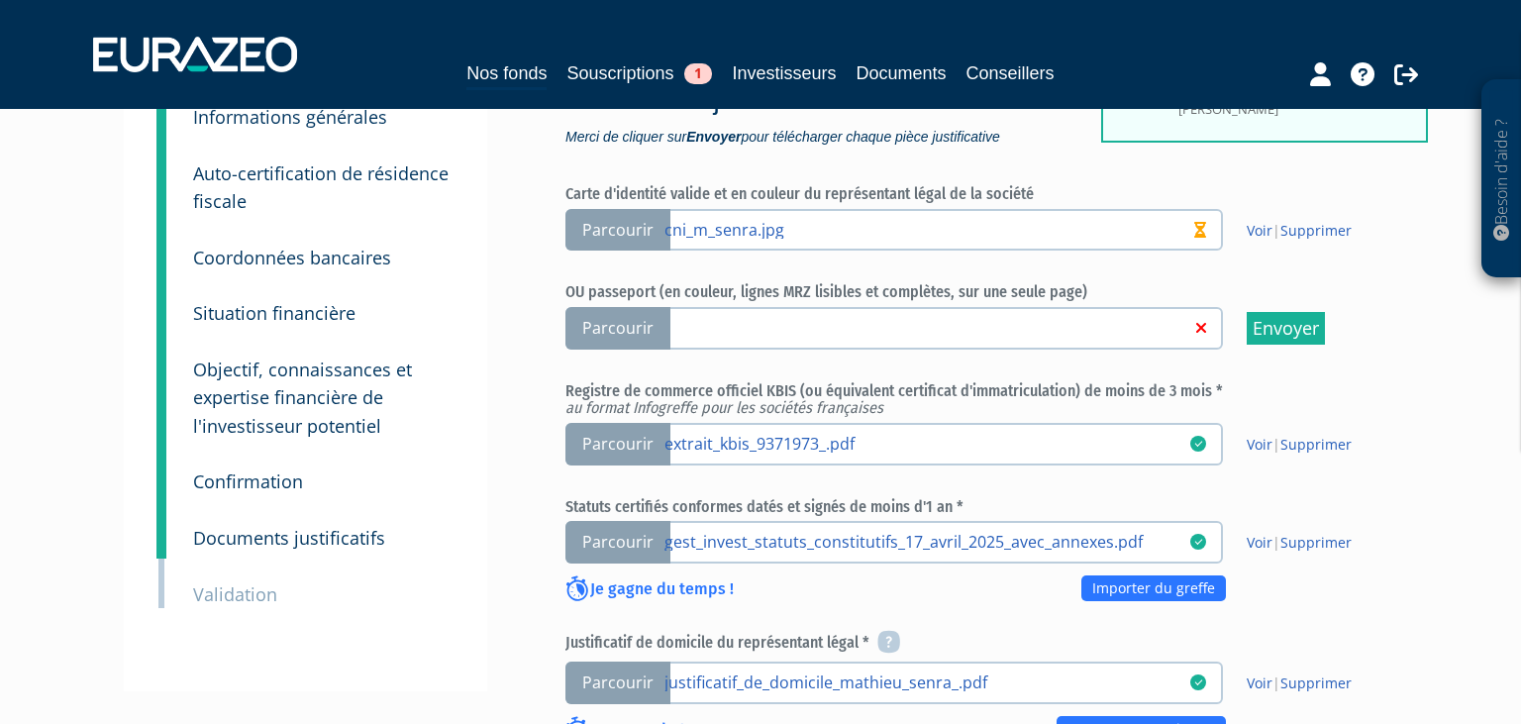
scroll to position [188, 0]
click at [252, 588] on small "Validation" at bounding box center [235, 594] width 84 height 24
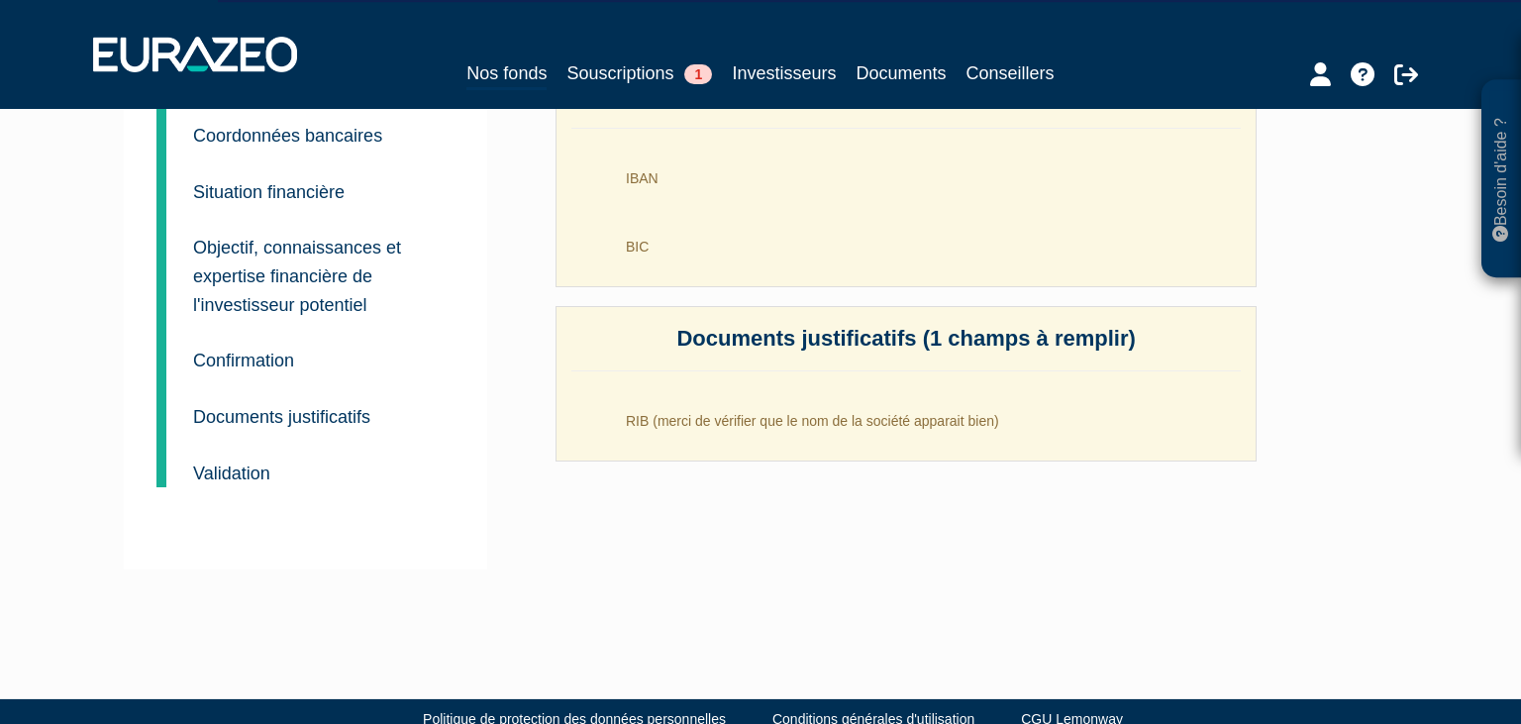
scroll to position [299, 0]
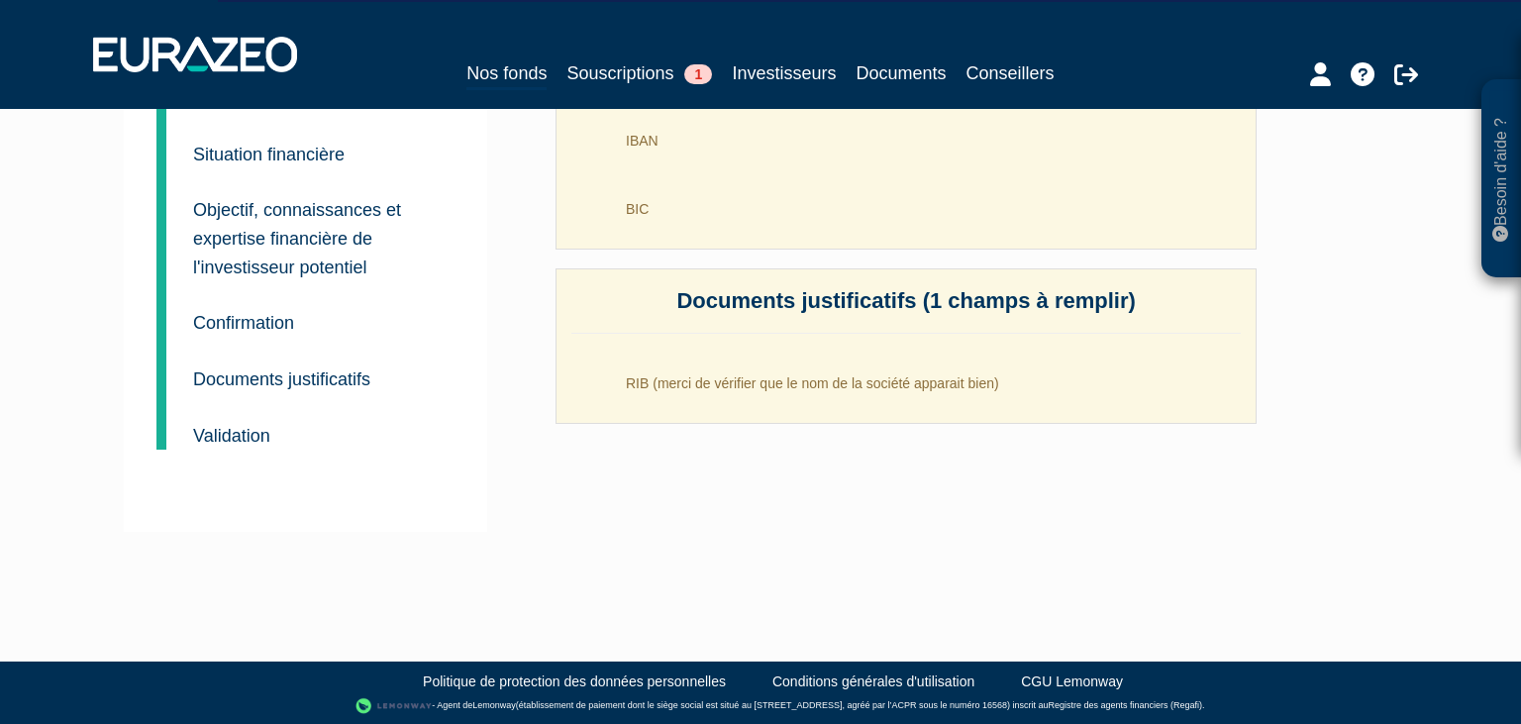
click at [292, 380] on small "Documents justificatifs" at bounding box center [281, 379] width 177 height 20
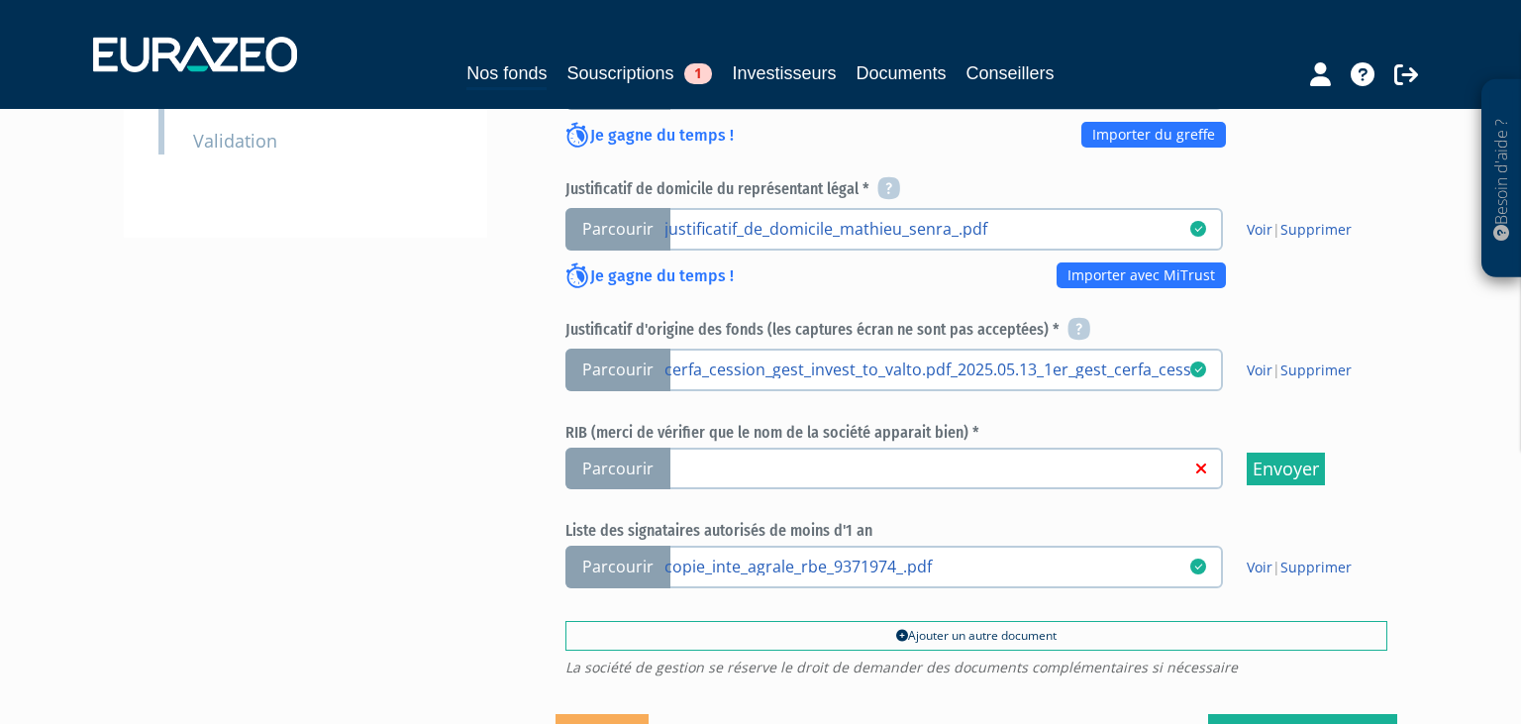
scroll to position [639, 0]
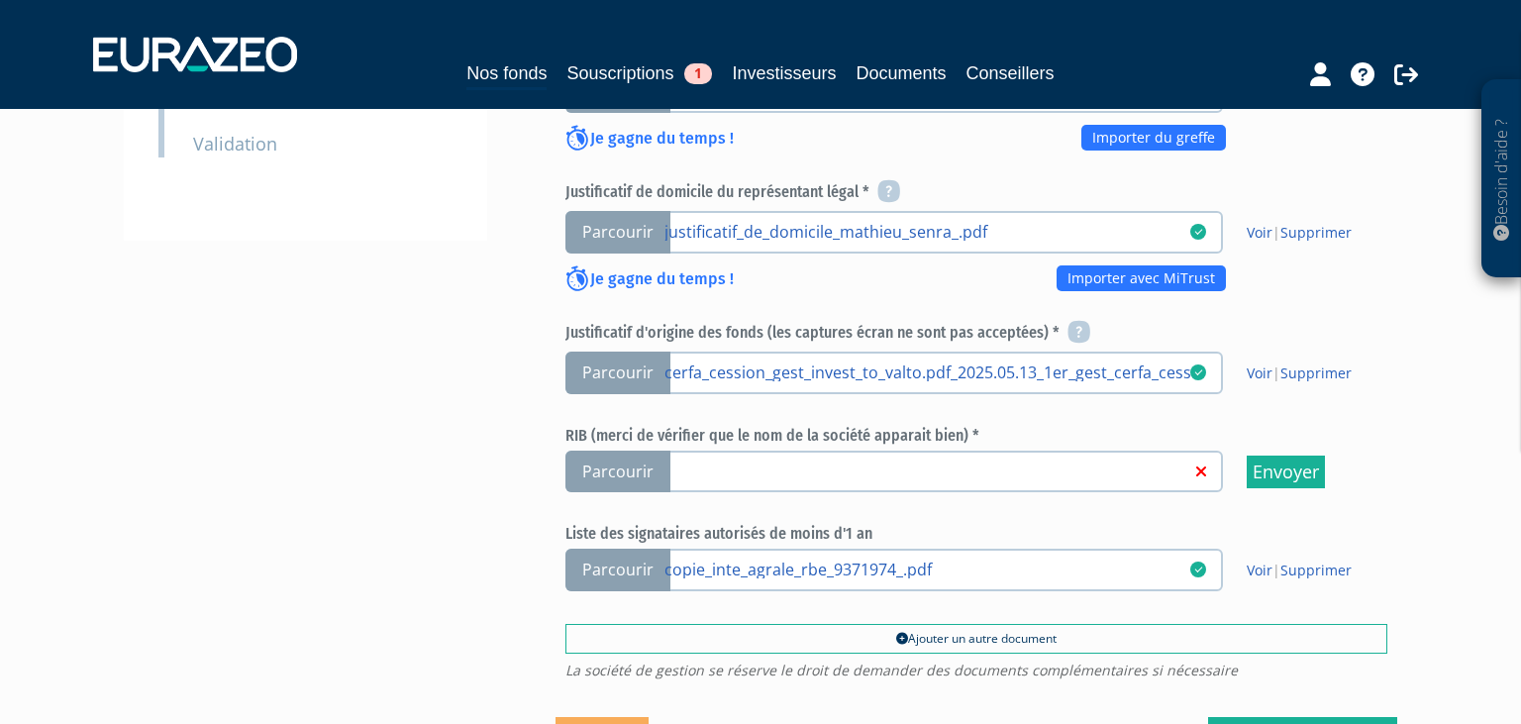
click at [627, 470] on span "Parcourir" at bounding box center [617, 472] width 105 height 43
click at [0, 0] on input "Parcourir" at bounding box center [0, 0] width 0 height 0
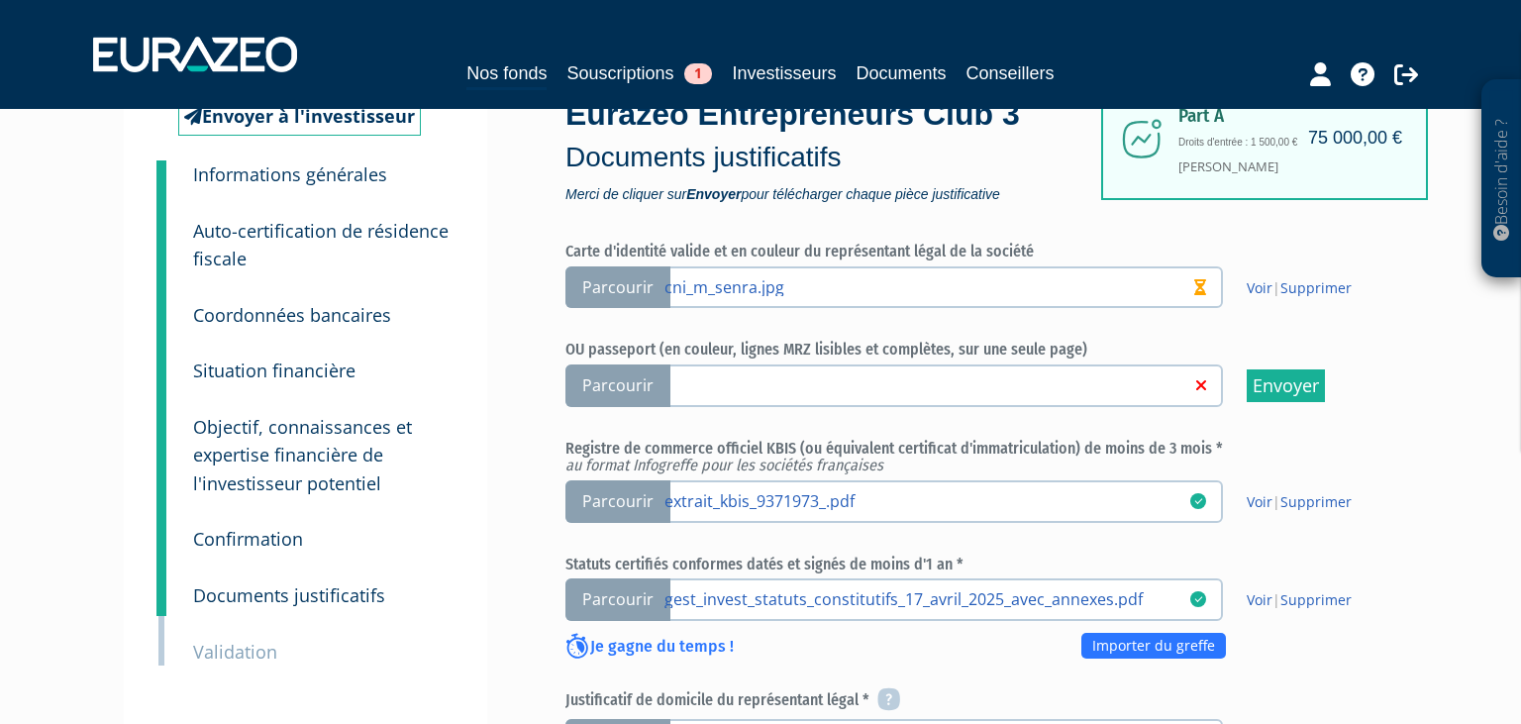
scroll to position [130, 0]
click at [315, 315] on small "Coordonnées bancaires" at bounding box center [292, 316] width 198 height 24
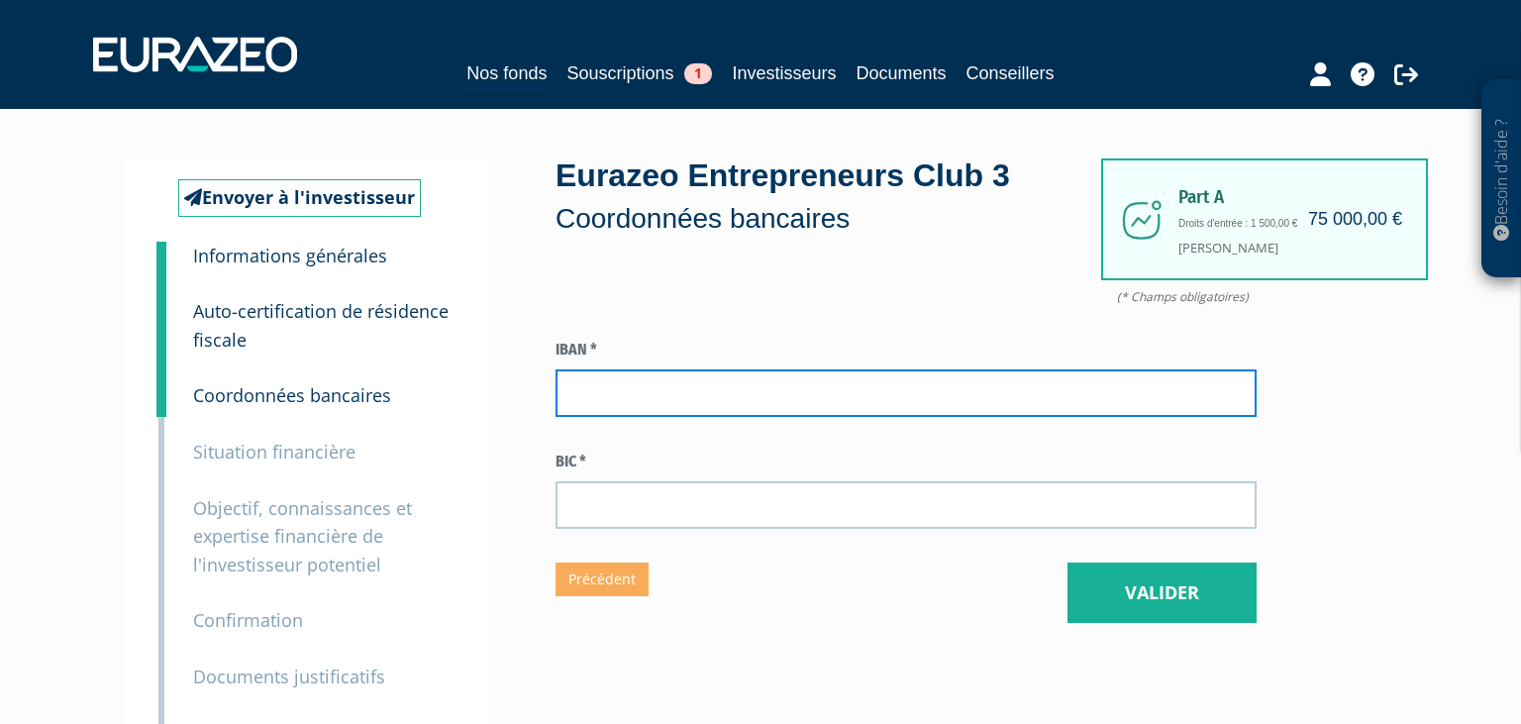
click at [624, 389] on input "text" at bounding box center [906, 393] width 701 height 48
paste input "FR76 3000 4018 6300 0101 9841 555"
type input "FR76 3000 4018 6300 0101 9841 555"
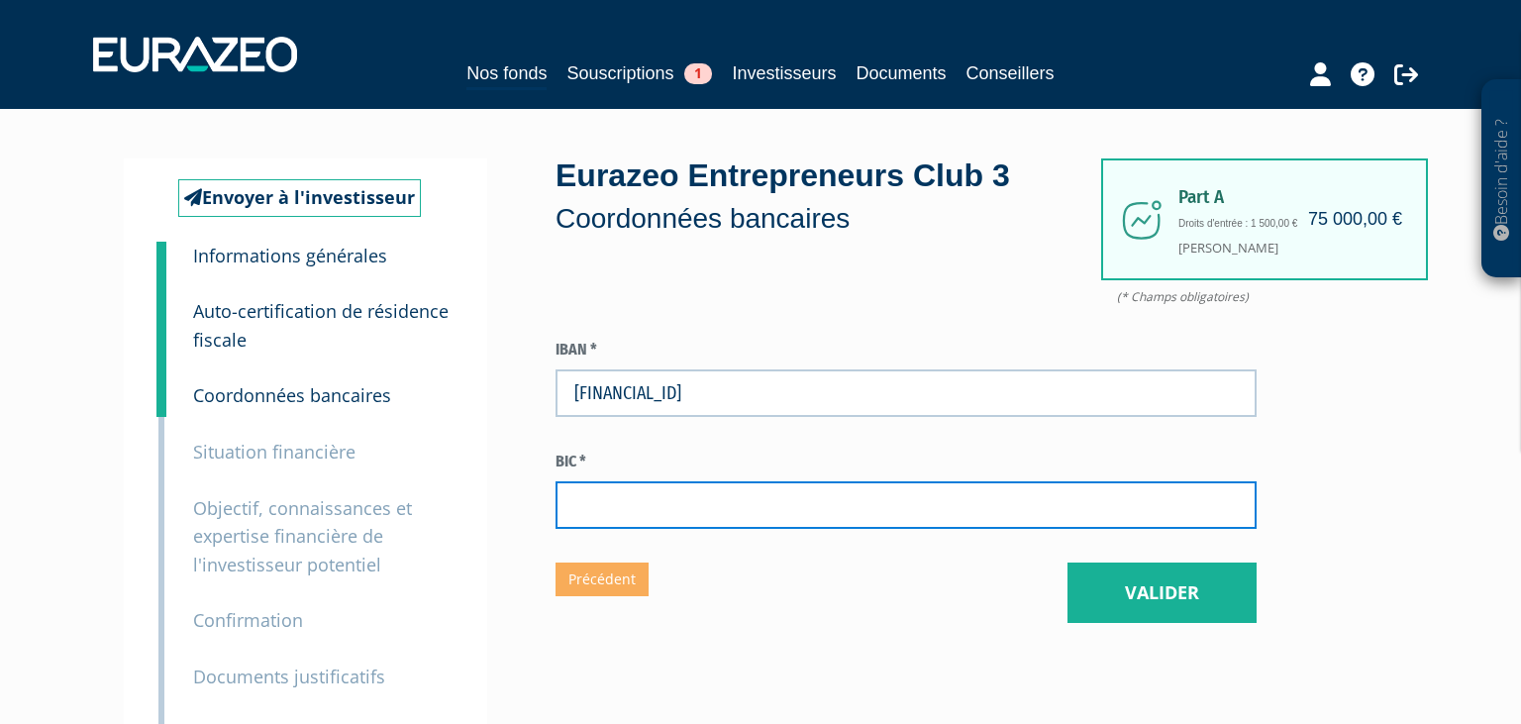
click at [624, 495] on input "text" at bounding box center [906, 505] width 701 height 48
paste input "BNPAFRPPXXX"
type input "BNPAFRPPXXX"
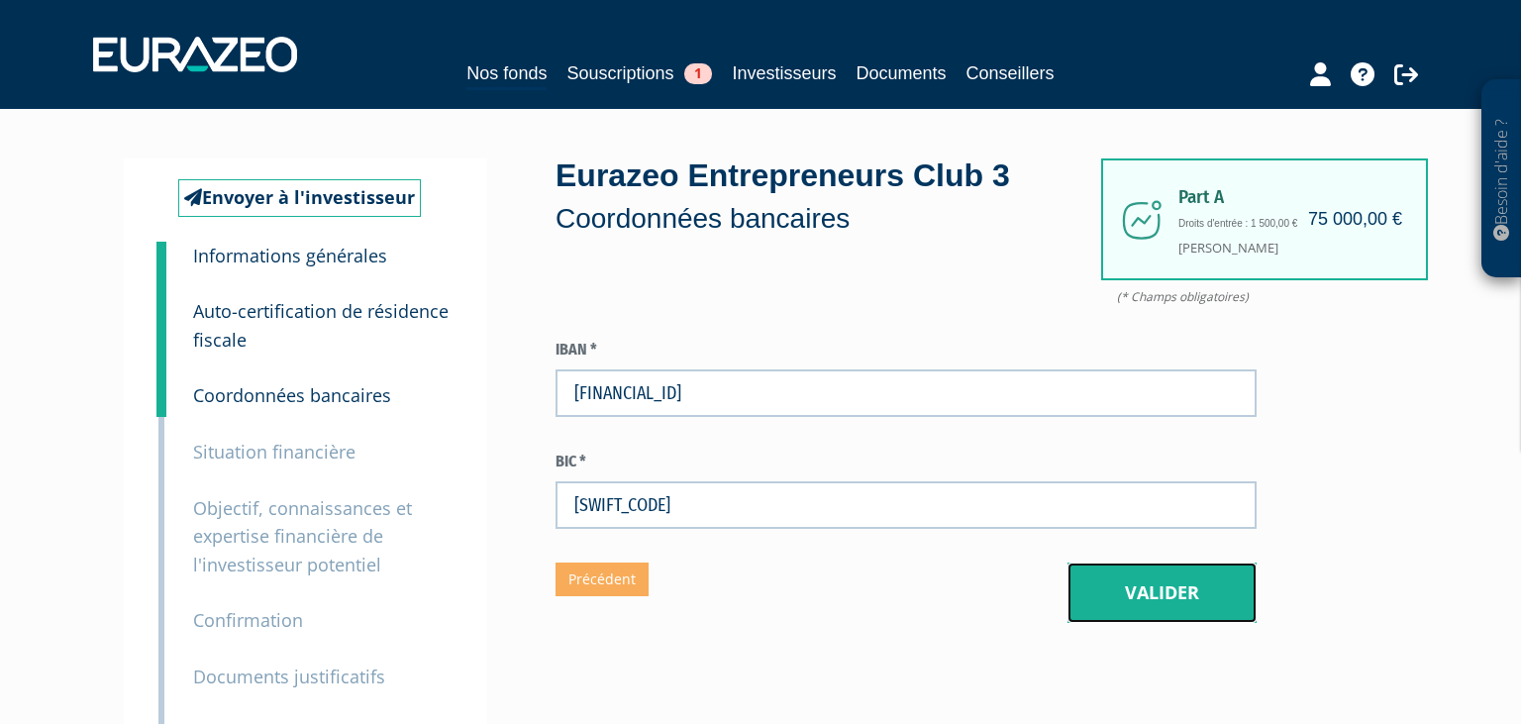
click at [1198, 591] on button "Valider" at bounding box center [1162, 593] width 189 height 61
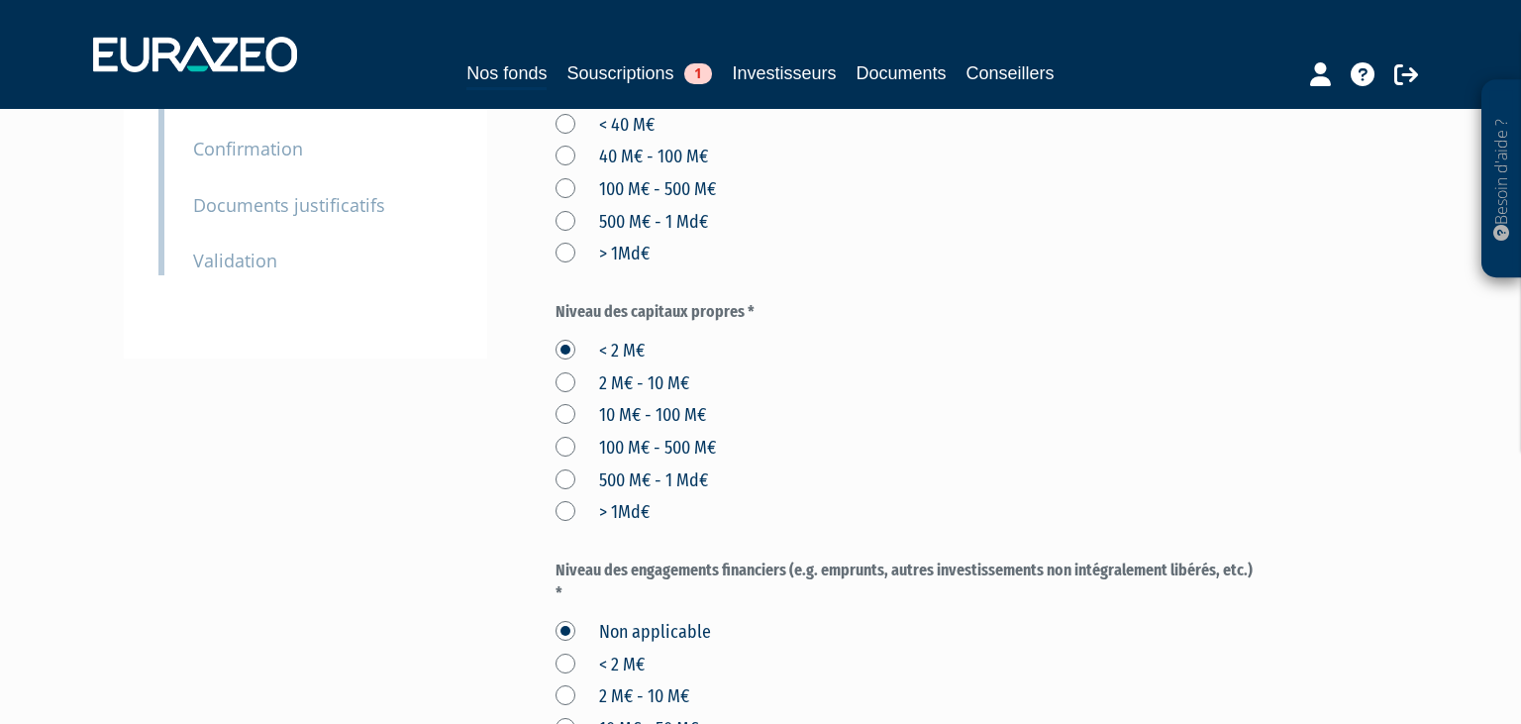
scroll to position [489, 0]
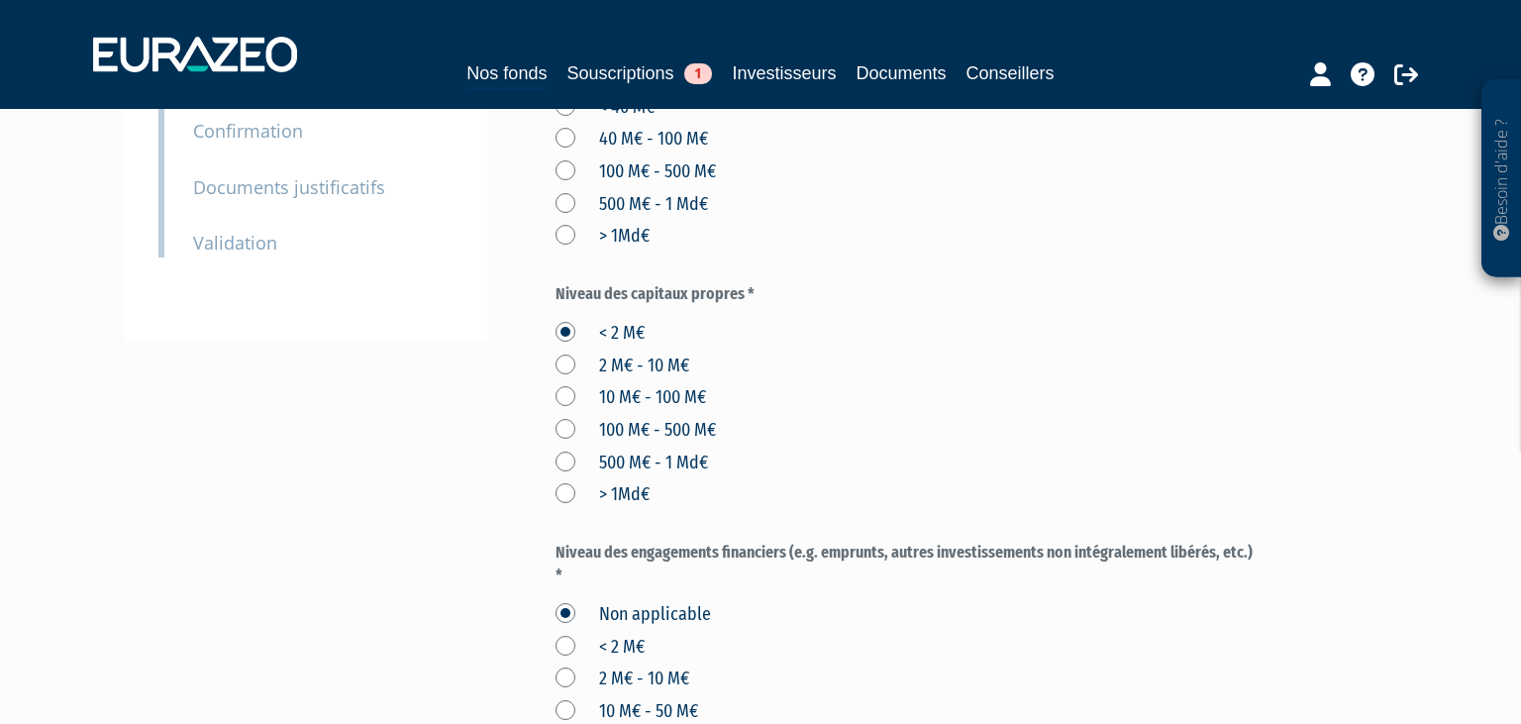
click at [236, 245] on small "Validation" at bounding box center [235, 243] width 84 height 24
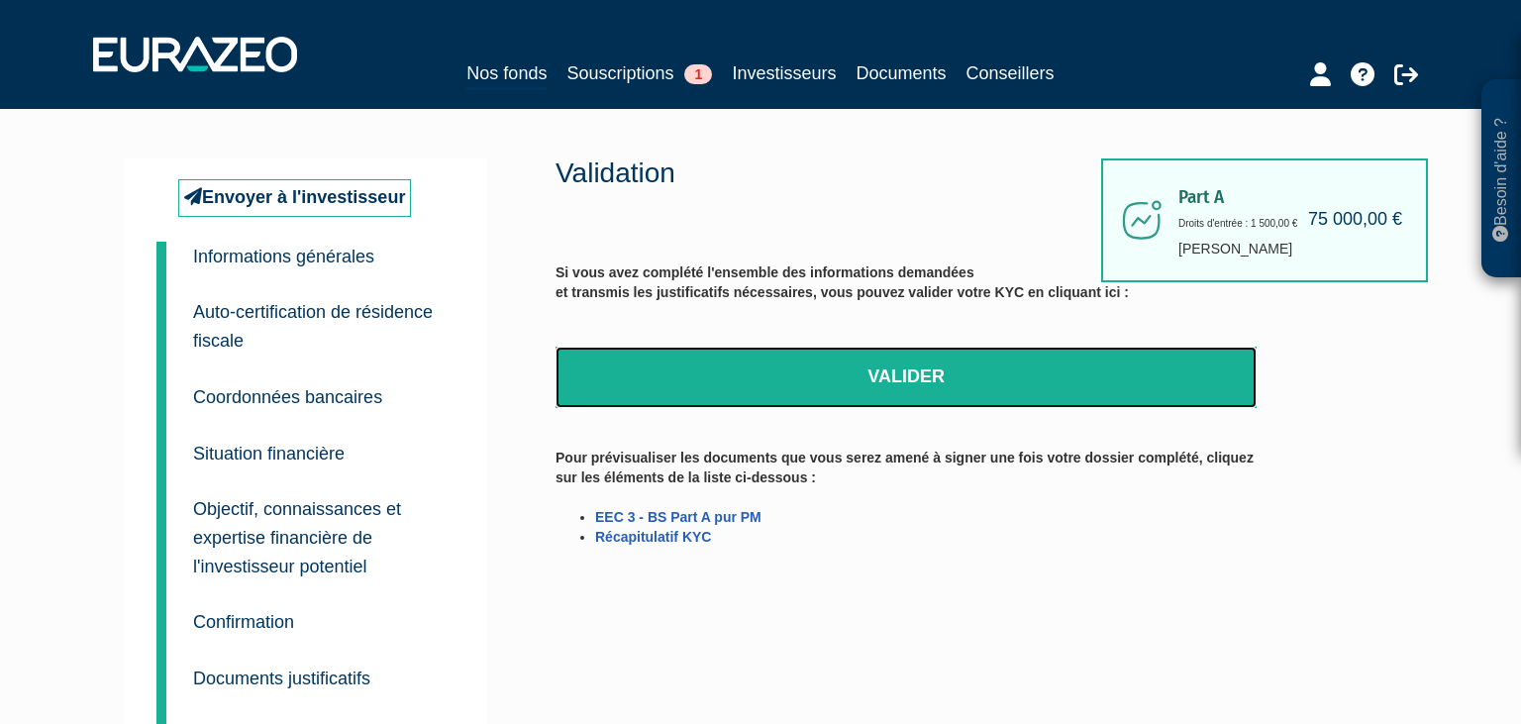
click at [913, 379] on link "Valider" at bounding box center [906, 377] width 701 height 61
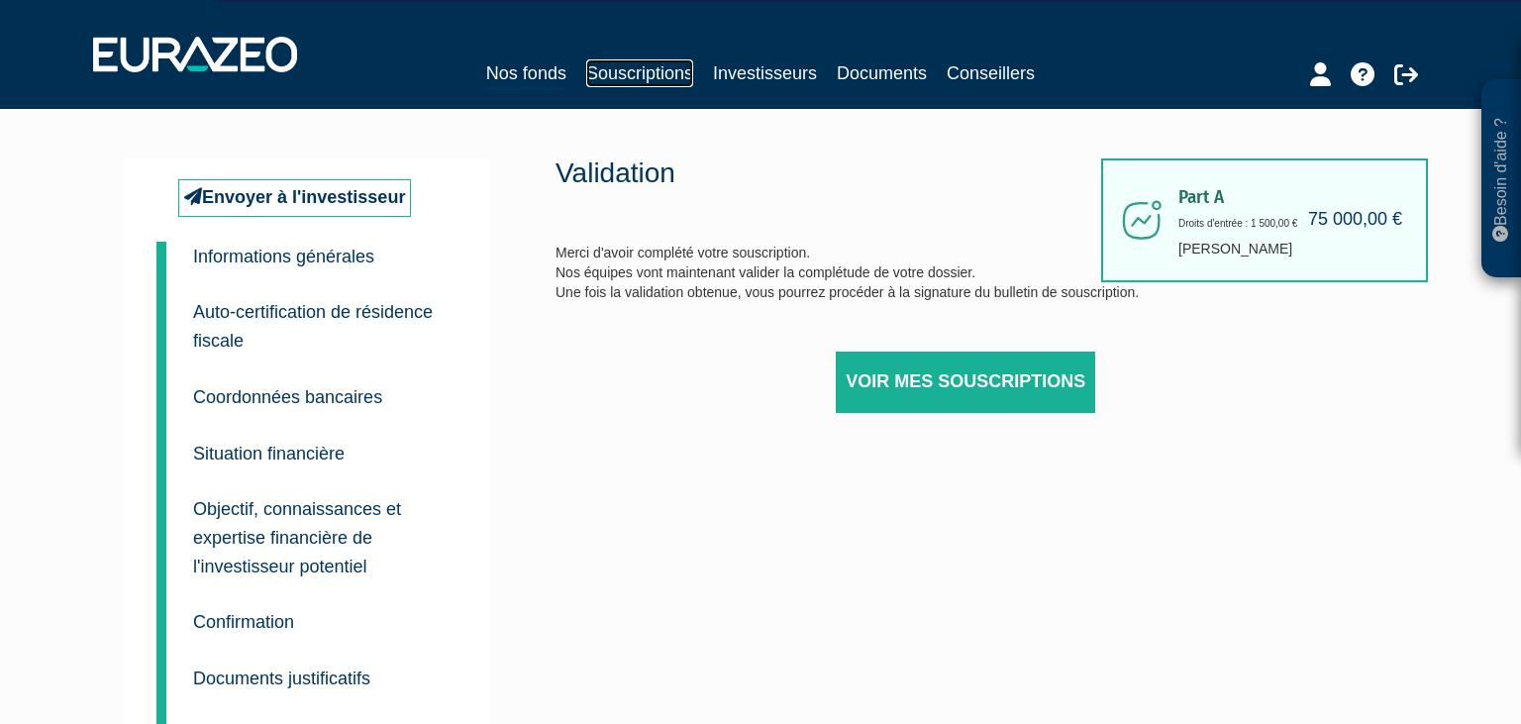
click at [662, 75] on link "Souscriptions" at bounding box center [639, 73] width 107 height 28
